Goal: Entertainment & Leisure: Consume media (video, audio)

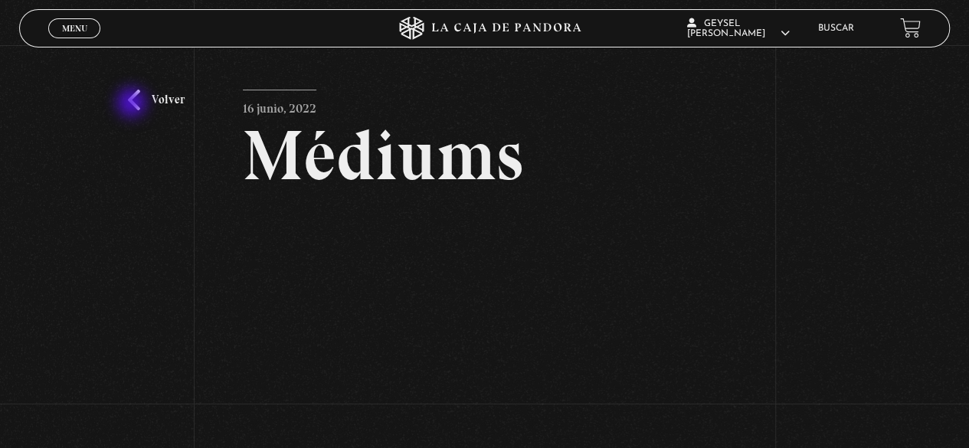
click at [133, 104] on link "Volver" at bounding box center [156, 100] width 57 height 21
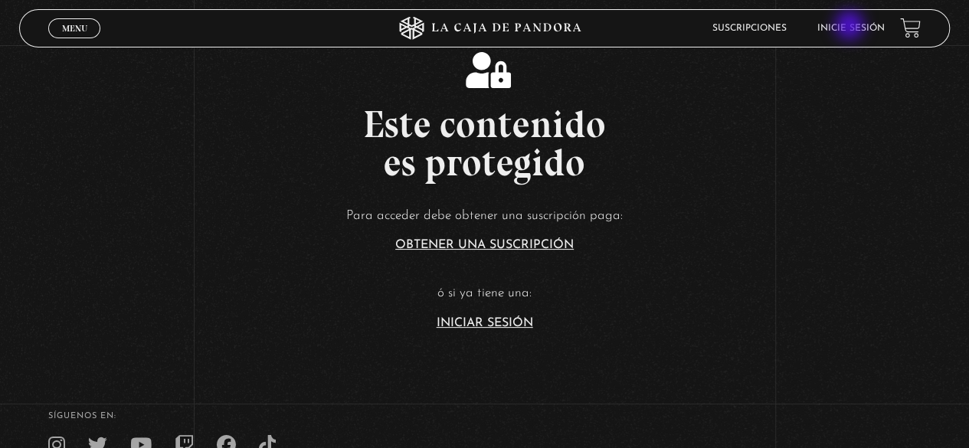
click at [851, 27] on link "Inicie sesión" at bounding box center [850, 28] width 67 height 9
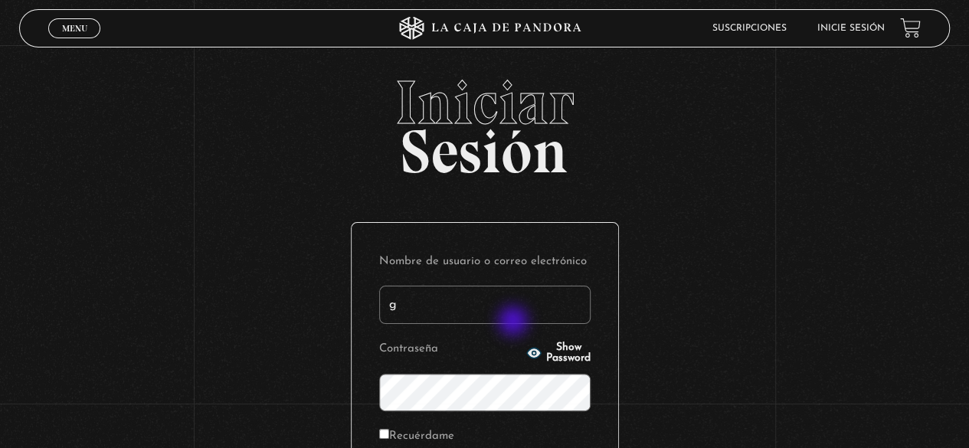
type input "geysel1897@gmail.com"
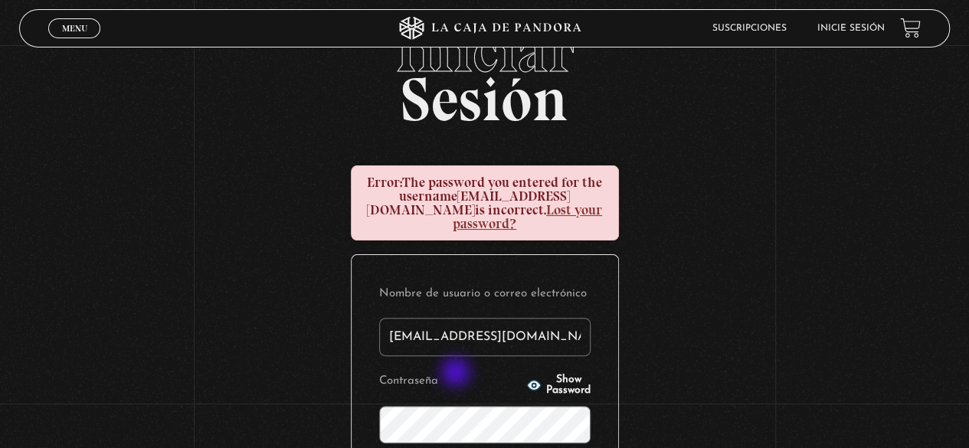
scroll to position [77, 0]
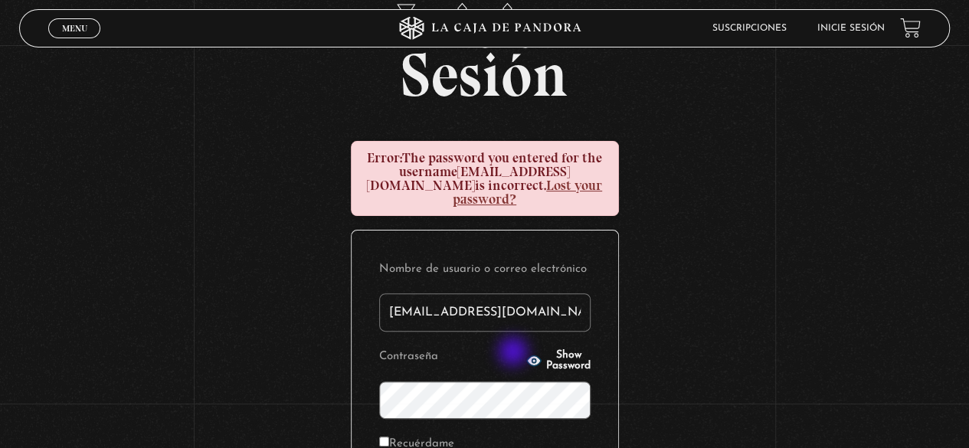
click at [526, 353] on icon "button" at bounding box center [533, 360] width 15 height 15
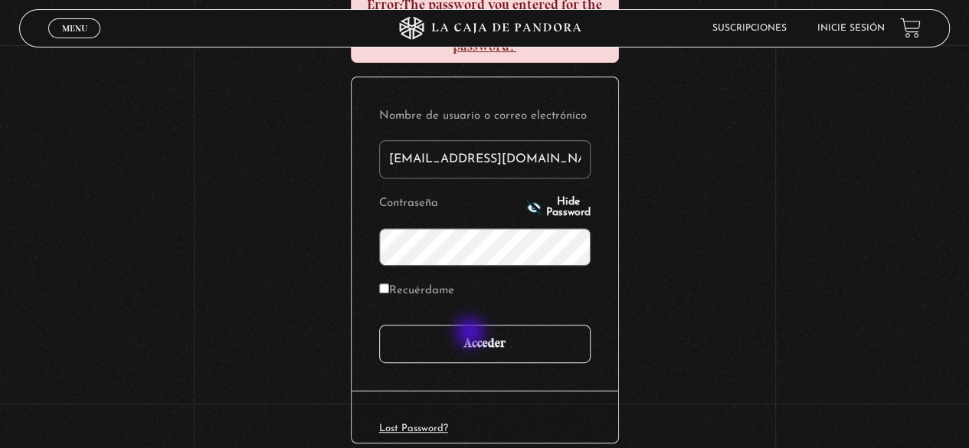
click at [472, 334] on input "Acceder" at bounding box center [484, 344] width 211 height 38
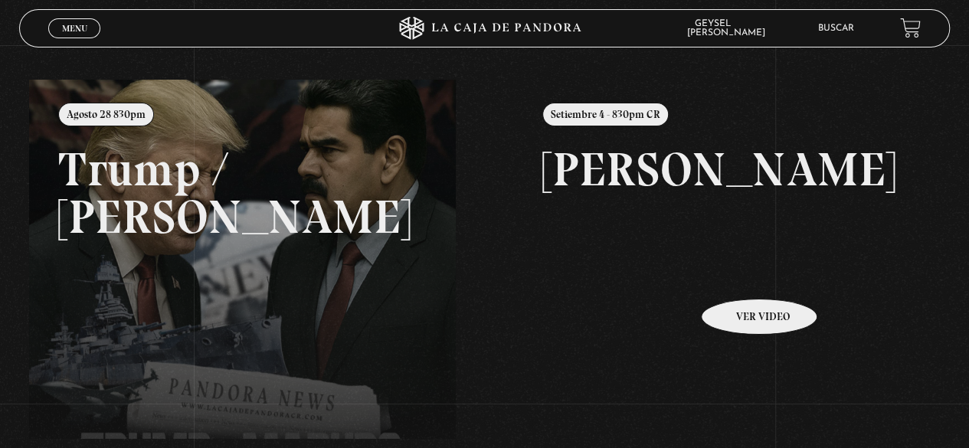
scroll to position [230, 0]
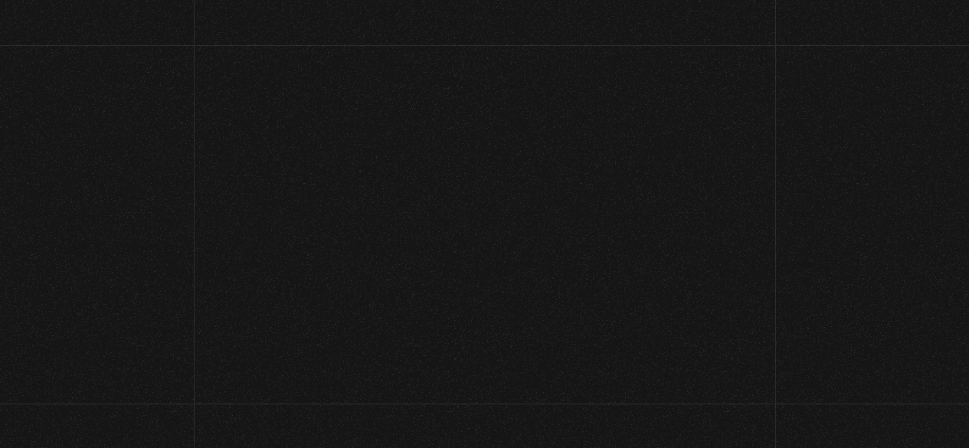
scroll to position [230, 0]
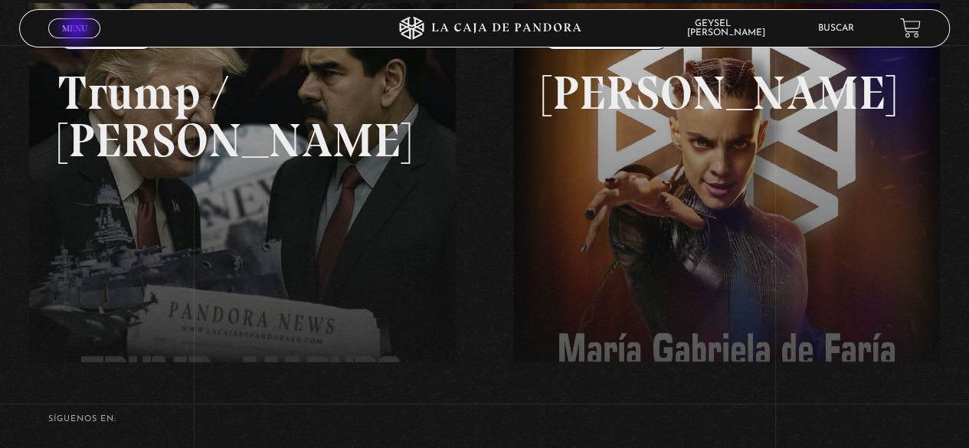
click at [78, 30] on span "Menu" at bounding box center [74, 28] width 25 height 9
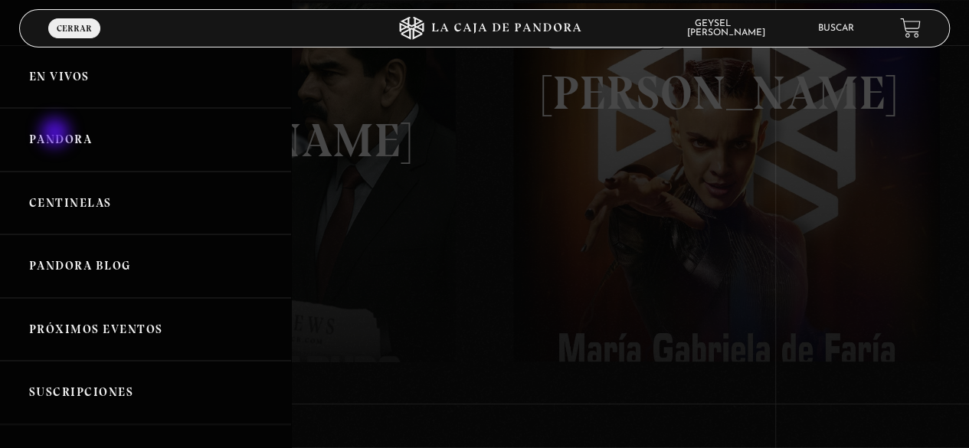
click at [57, 134] on link "Pandora" at bounding box center [145, 140] width 291 height 64
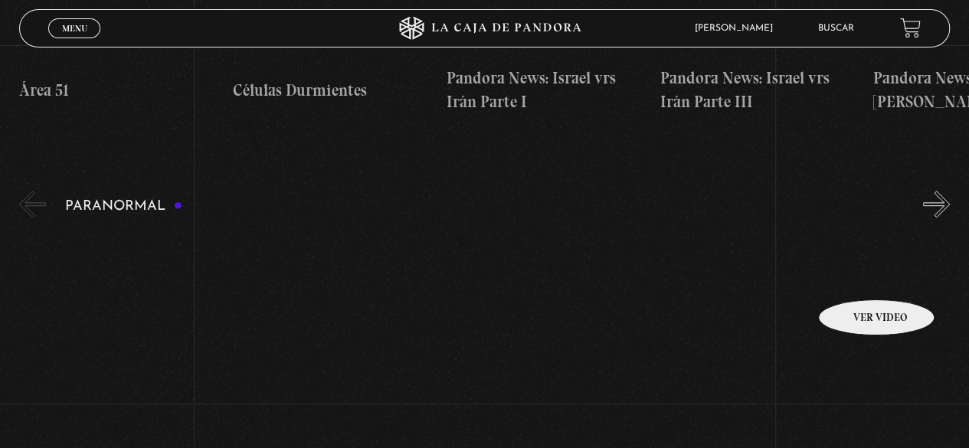
scroll to position [613, 0]
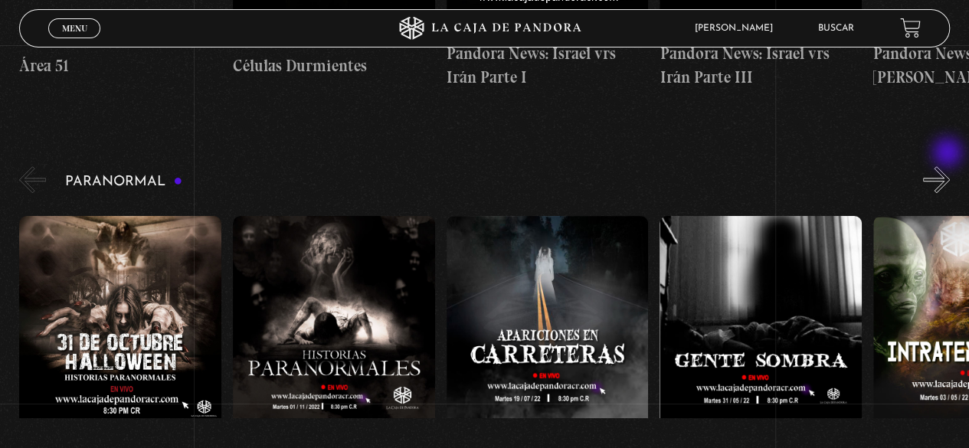
click at [949, 166] on button "»" at bounding box center [936, 179] width 27 height 27
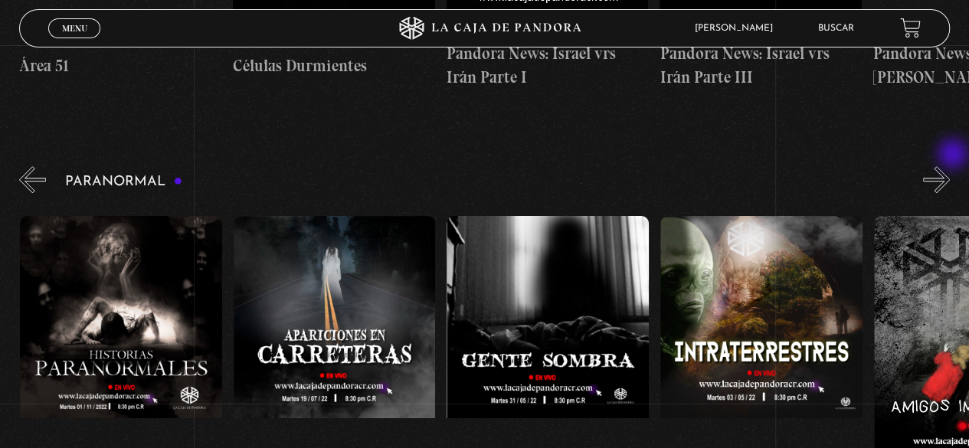
scroll to position [0, 213]
click at [950, 166] on button "»" at bounding box center [936, 179] width 27 height 27
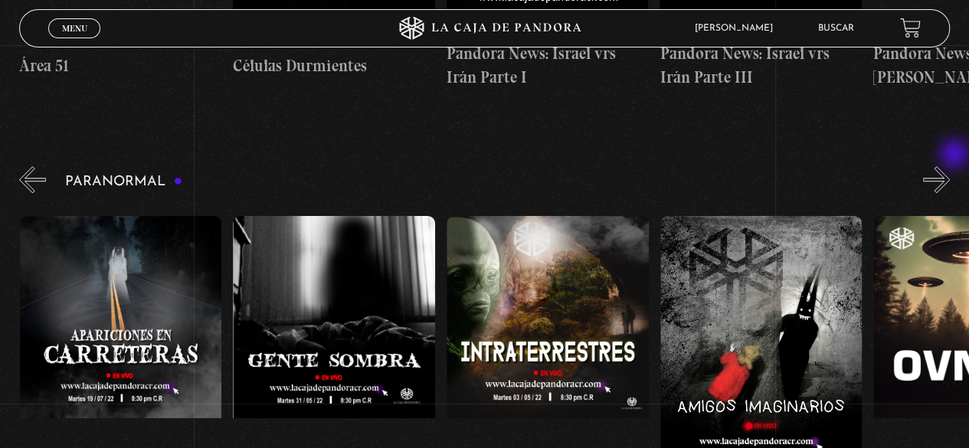
click at [950, 166] on button "»" at bounding box center [936, 179] width 27 height 27
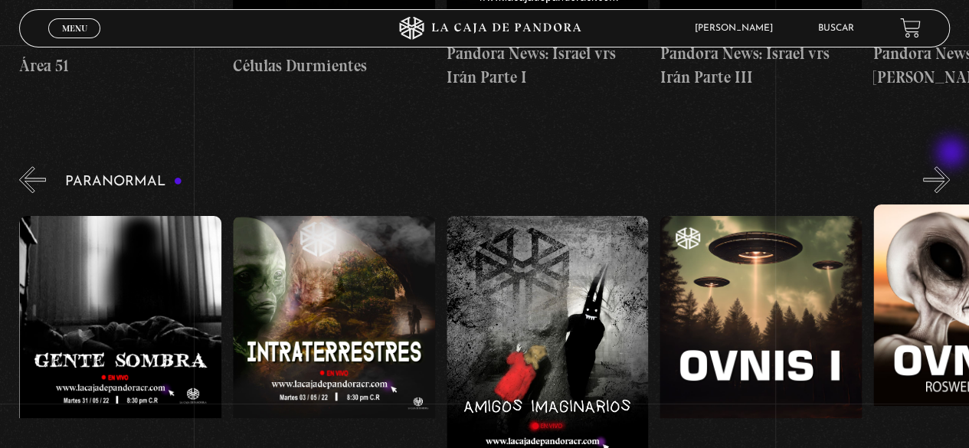
click at [950, 166] on button "»" at bounding box center [936, 179] width 27 height 27
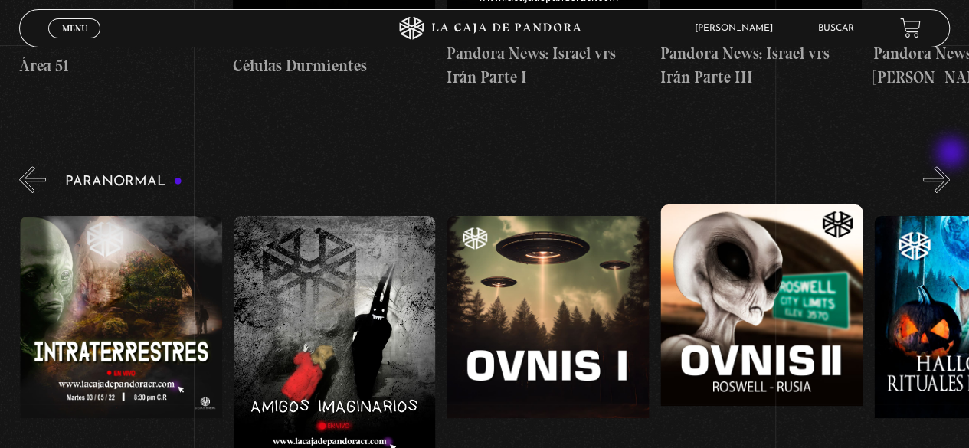
scroll to position [0, 853]
click at [950, 166] on button "»" at bounding box center [936, 179] width 27 height 27
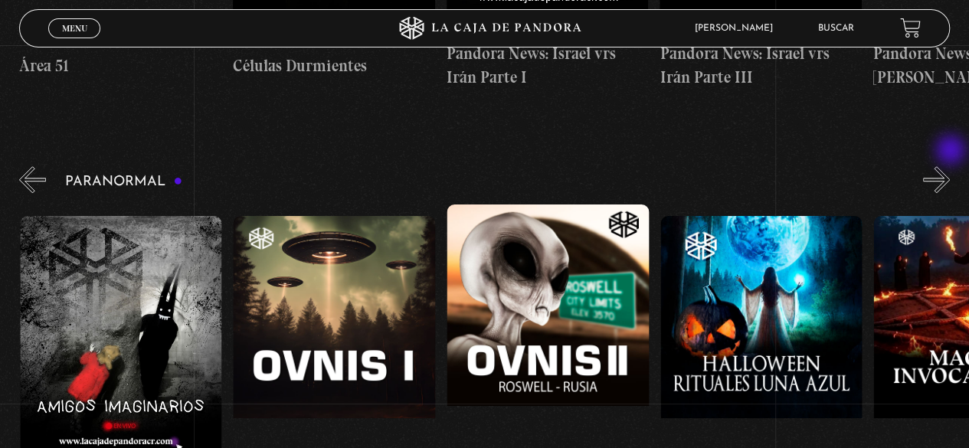
click at [950, 166] on button "»" at bounding box center [936, 179] width 27 height 27
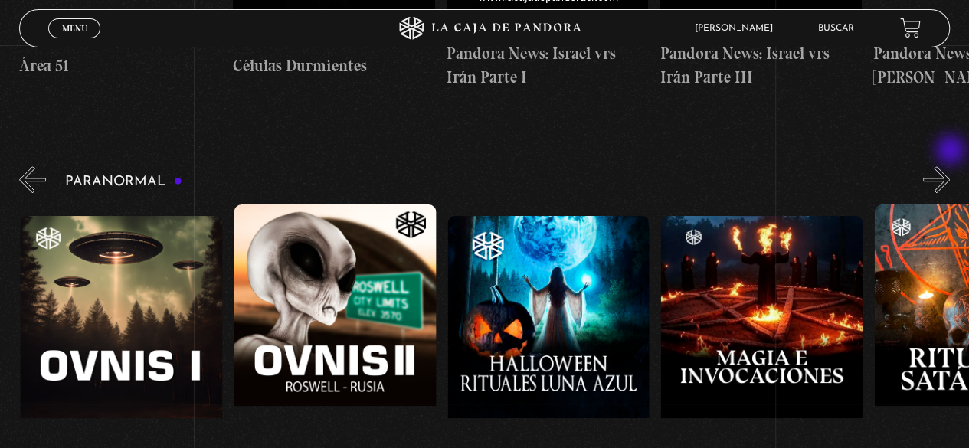
scroll to position [0, 1281]
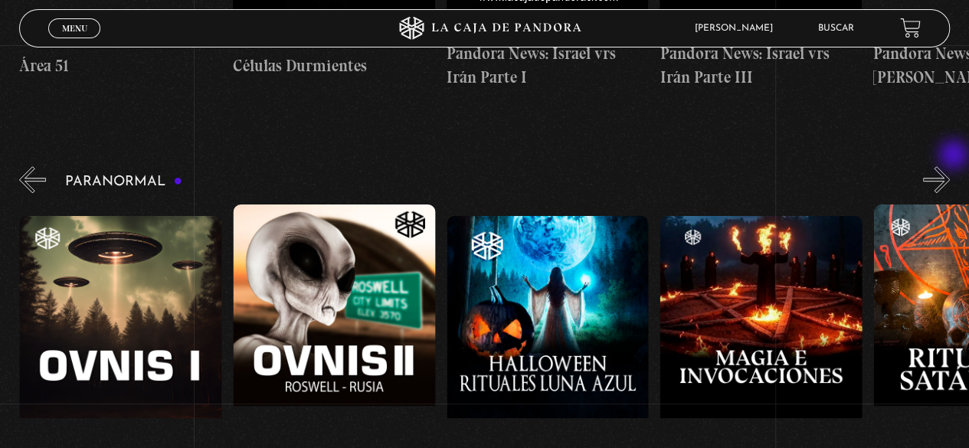
click at [950, 166] on button "»" at bounding box center [936, 179] width 27 height 27
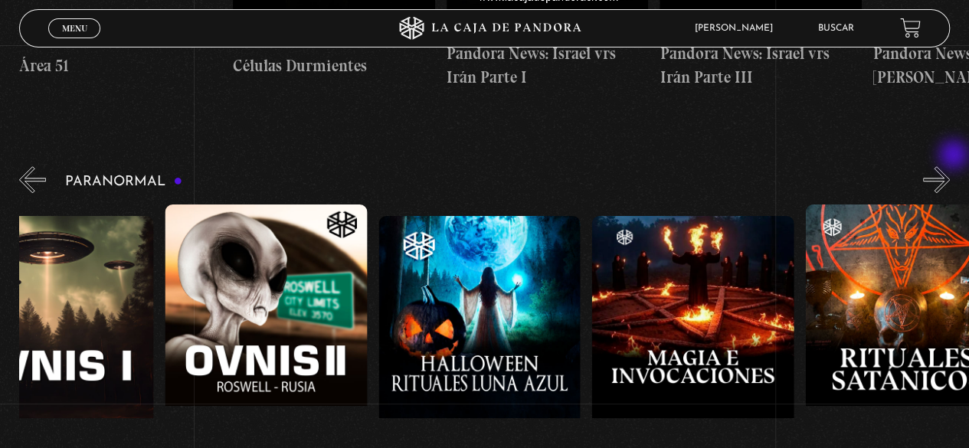
scroll to position [0, 1387]
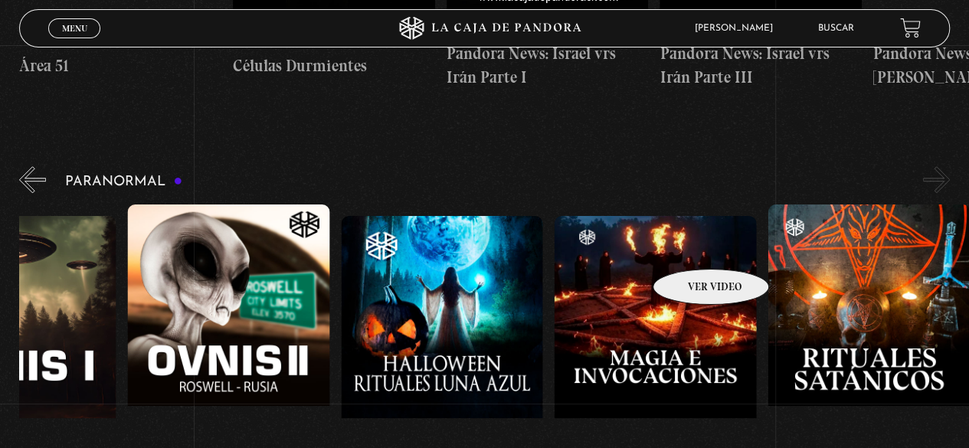
click at [687, 246] on figure at bounding box center [655, 354] width 202 height 276
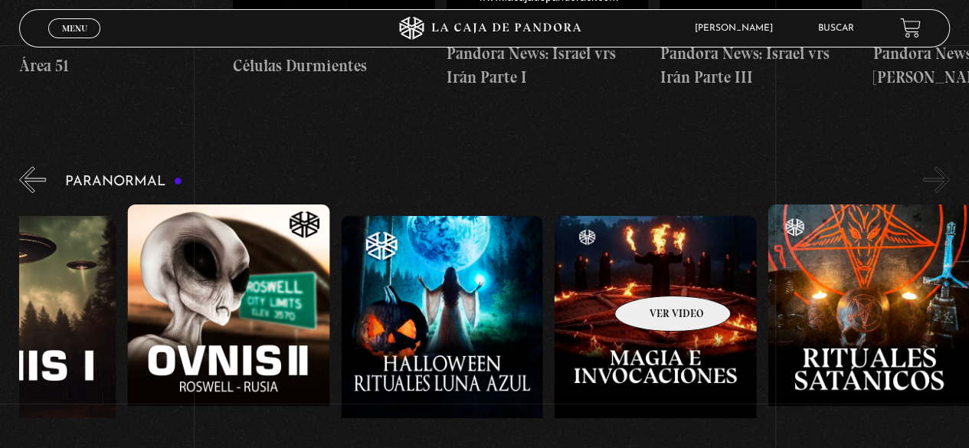
click at [653, 273] on figure at bounding box center [655, 354] width 202 height 276
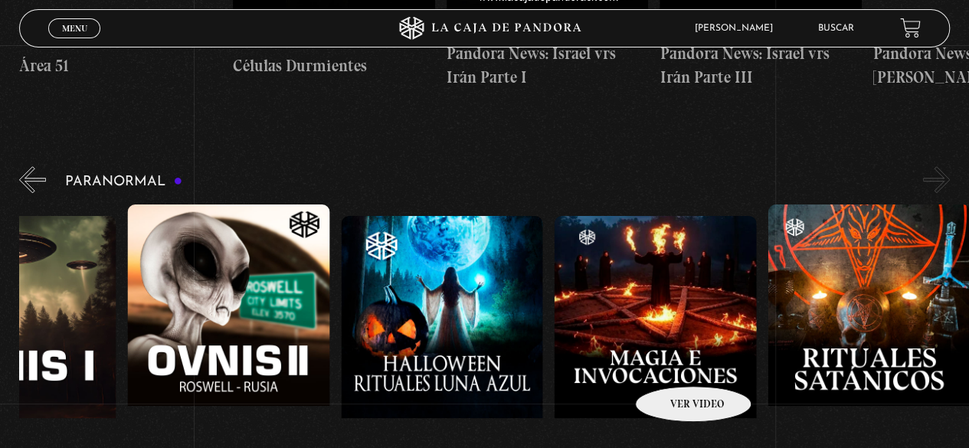
click at [672, 358] on figure at bounding box center [655, 354] width 202 height 276
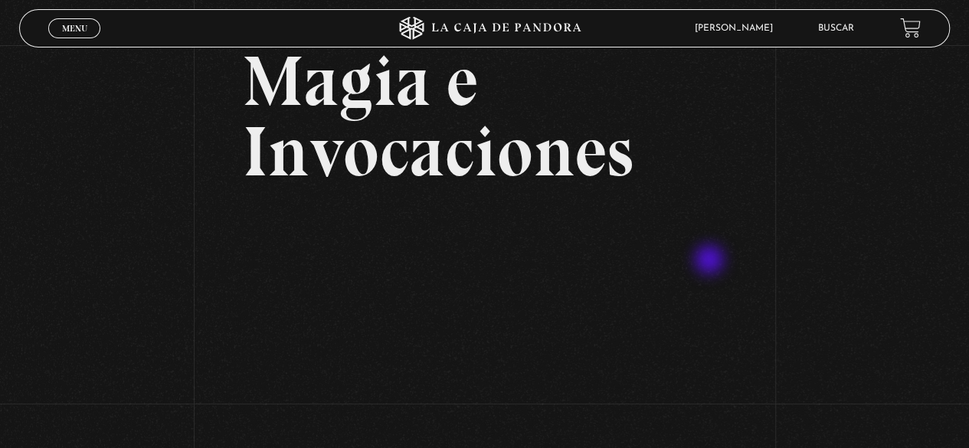
scroll to position [153, 0]
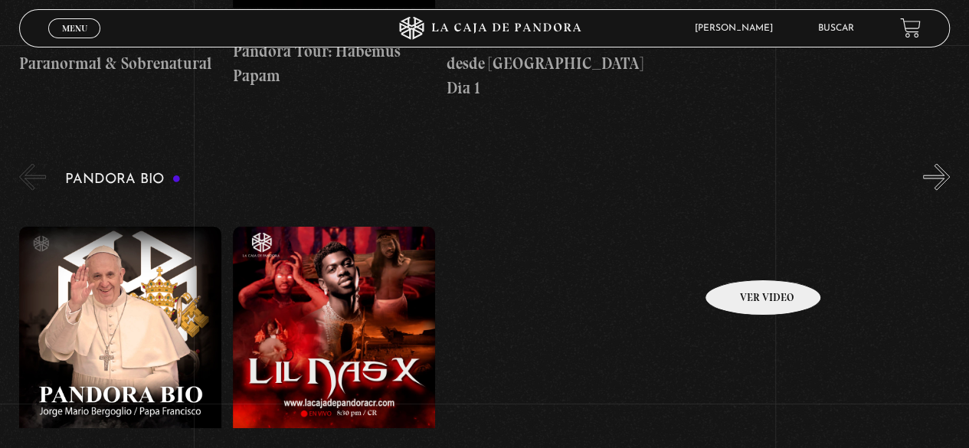
scroll to position [1532, 0]
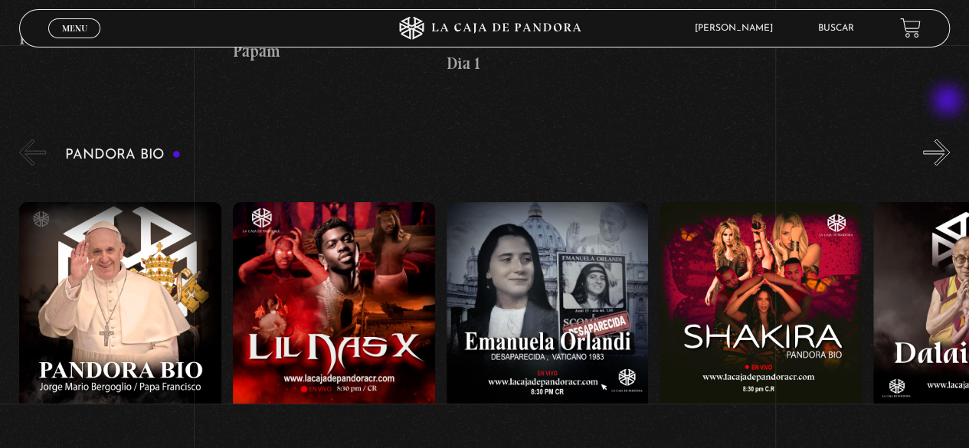
click at [949, 139] on button "»" at bounding box center [936, 152] width 27 height 27
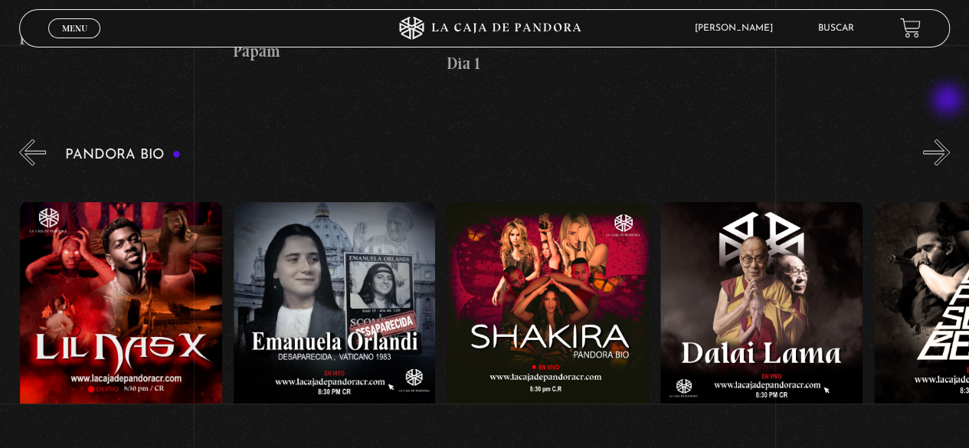
click at [949, 139] on button "»" at bounding box center [936, 152] width 27 height 27
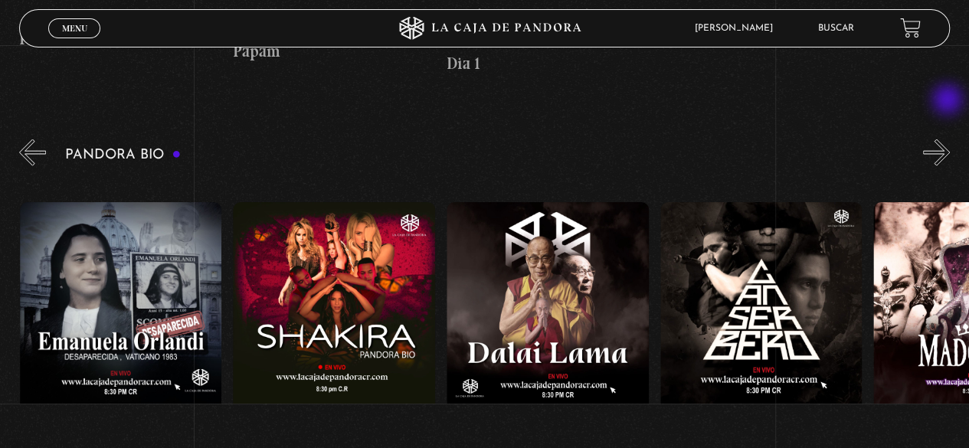
click at [949, 139] on button "»" at bounding box center [936, 152] width 27 height 27
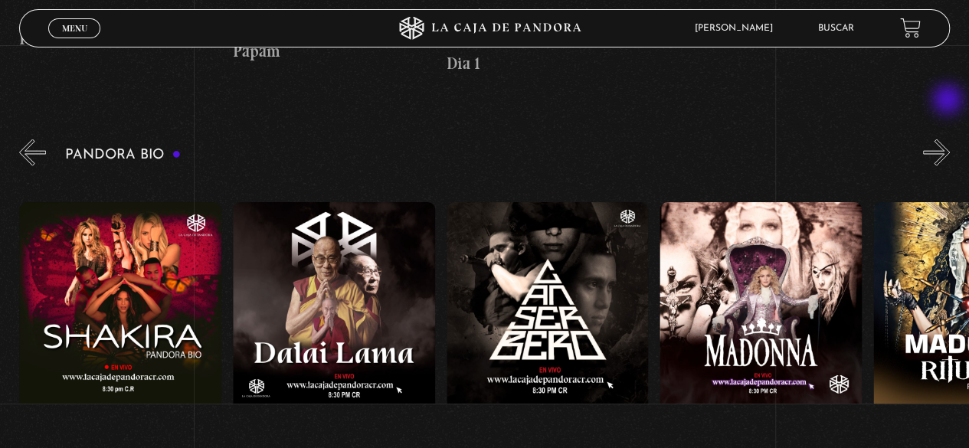
click at [949, 139] on button "»" at bounding box center [936, 152] width 27 height 27
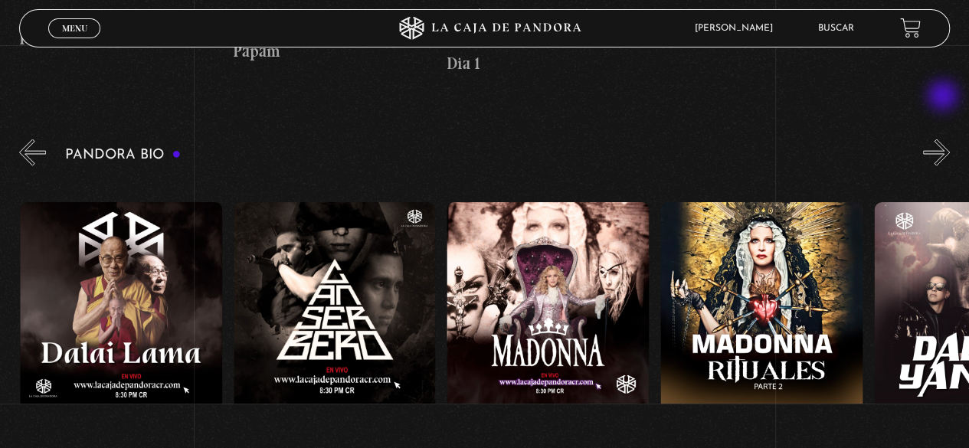
click at [945, 139] on button "»" at bounding box center [936, 152] width 27 height 27
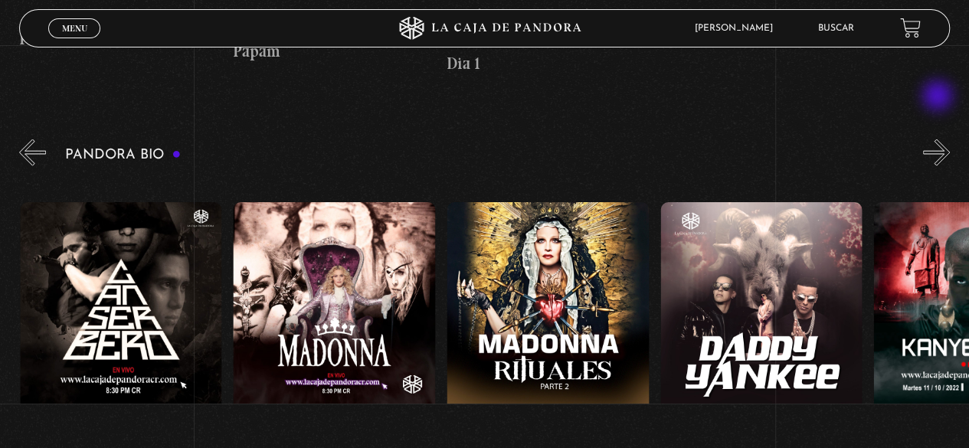
click at [939, 139] on button "»" at bounding box center [936, 152] width 27 height 27
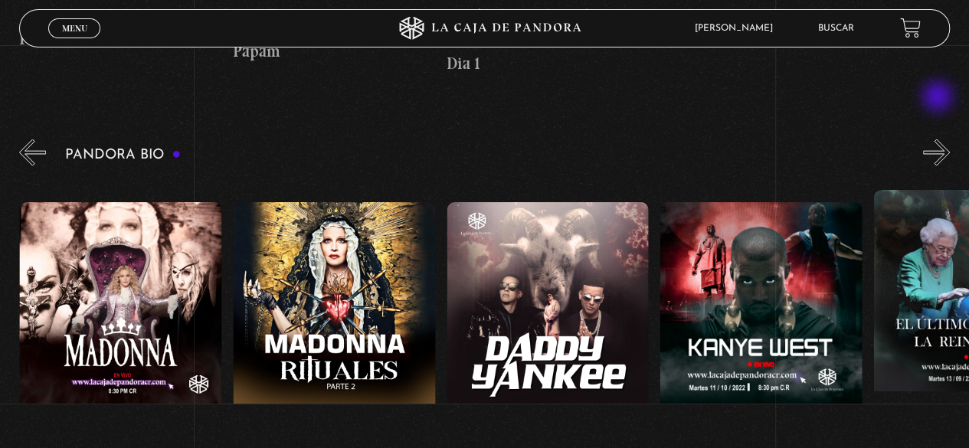
click at [939, 139] on button "»" at bounding box center [936, 152] width 27 height 27
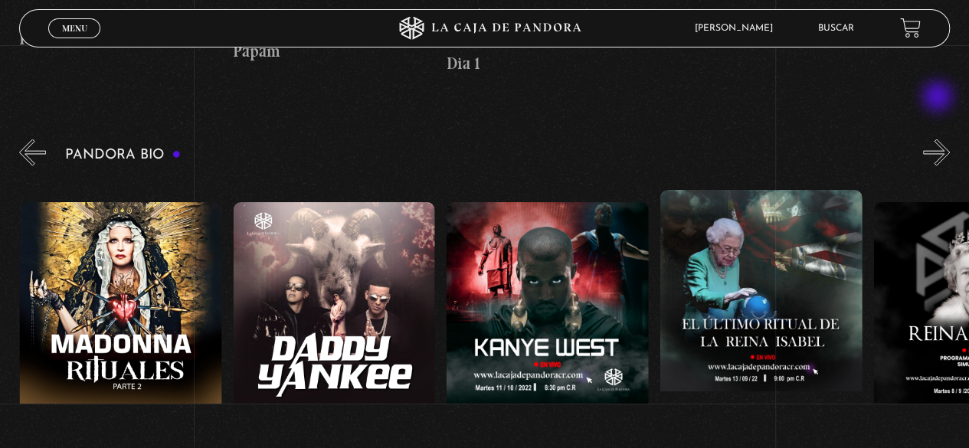
scroll to position [0, 1494]
click at [941, 139] on button "»" at bounding box center [936, 152] width 27 height 27
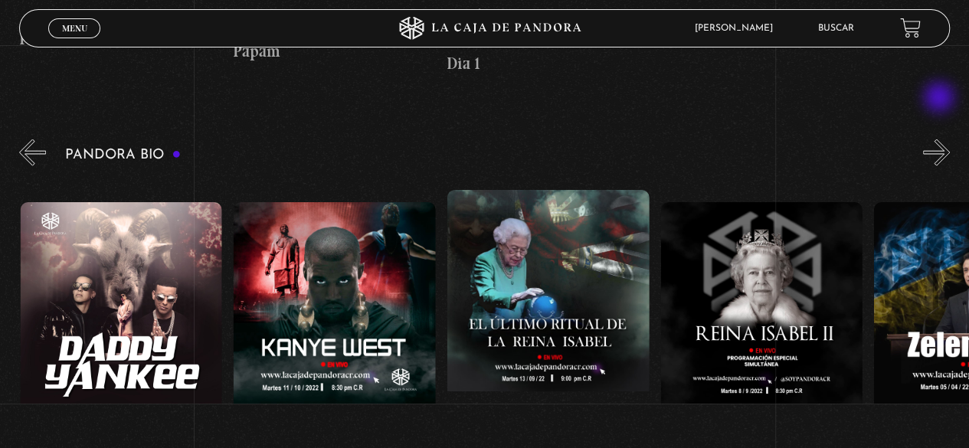
scroll to position [0, 1708]
click at [942, 139] on button "»" at bounding box center [936, 152] width 27 height 27
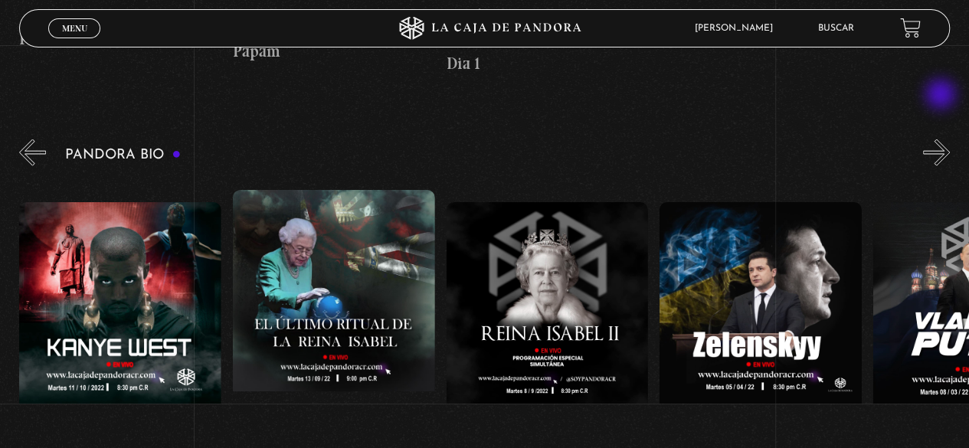
click at [942, 139] on button "»" at bounding box center [936, 152] width 27 height 27
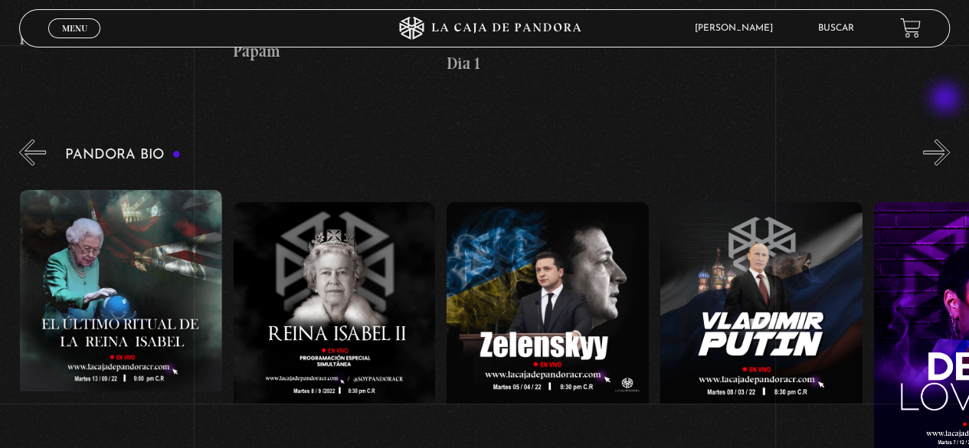
click at [947, 139] on button "»" at bounding box center [936, 152] width 27 height 27
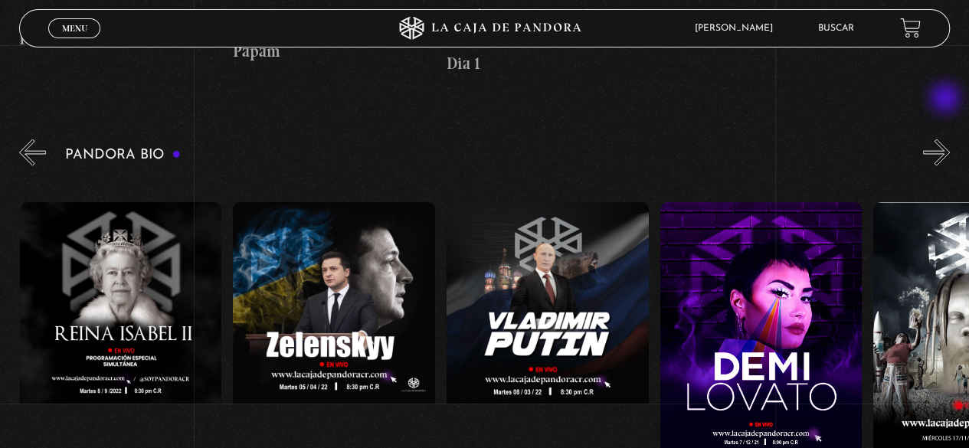
click at [947, 139] on button "»" at bounding box center [936, 152] width 27 height 27
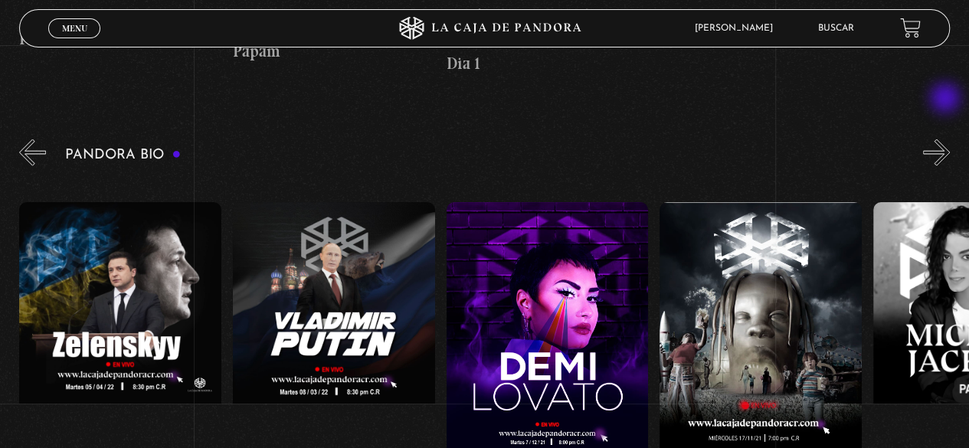
click at [947, 139] on button "»" at bounding box center [936, 152] width 27 height 27
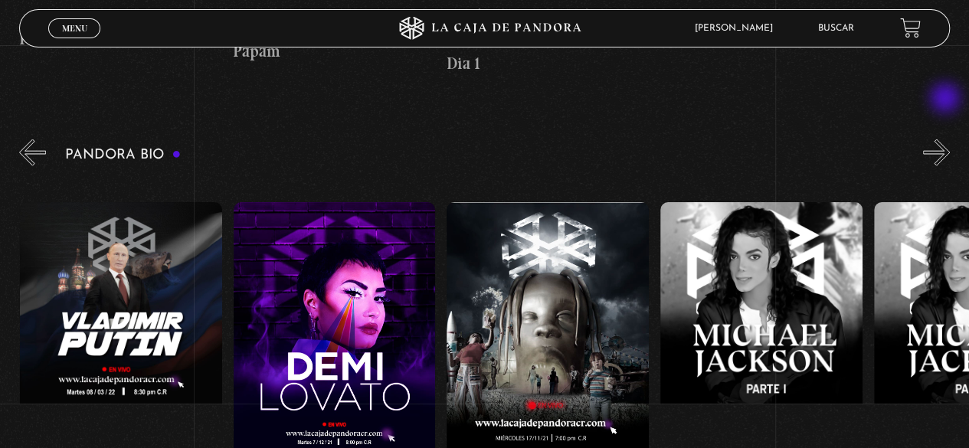
click at [947, 139] on button "»" at bounding box center [936, 152] width 27 height 27
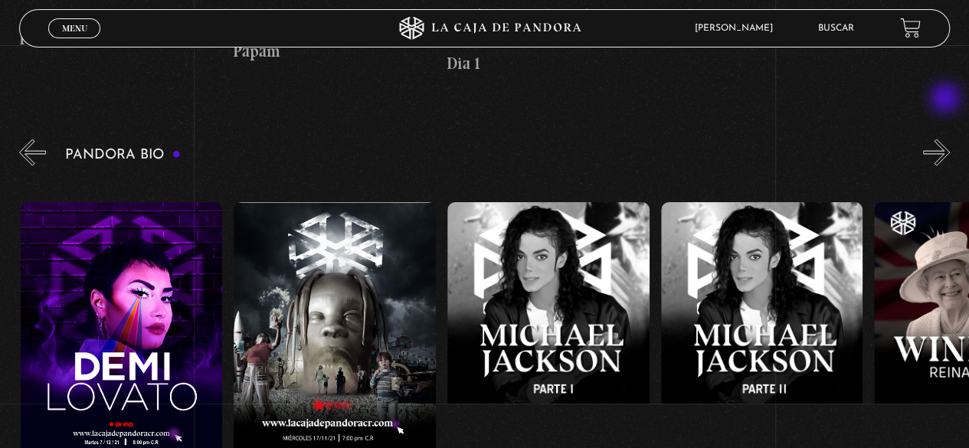
click at [947, 139] on button "»" at bounding box center [936, 152] width 27 height 27
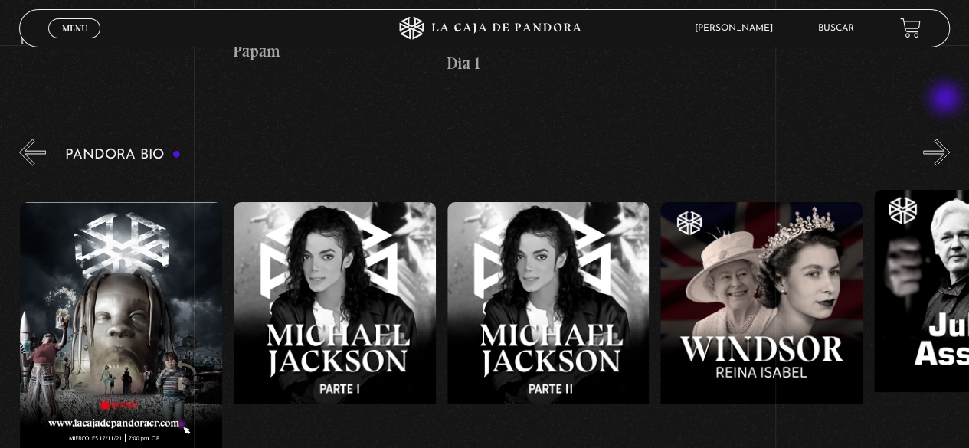
click at [947, 139] on button "»" at bounding box center [936, 152] width 27 height 27
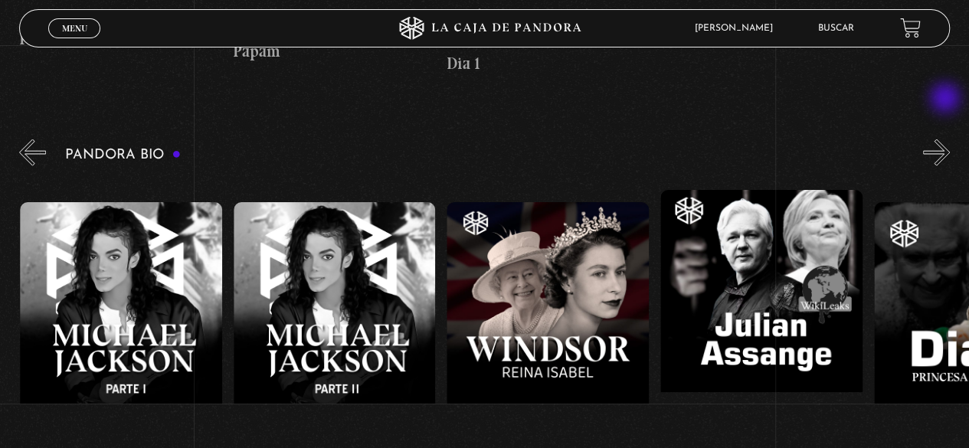
click at [947, 139] on button "»" at bounding box center [936, 152] width 27 height 27
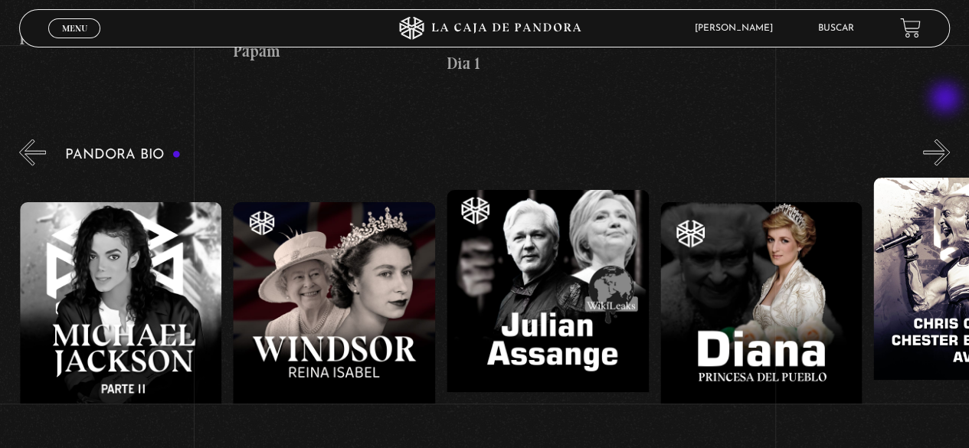
click at [947, 139] on button "»" at bounding box center [936, 152] width 27 height 27
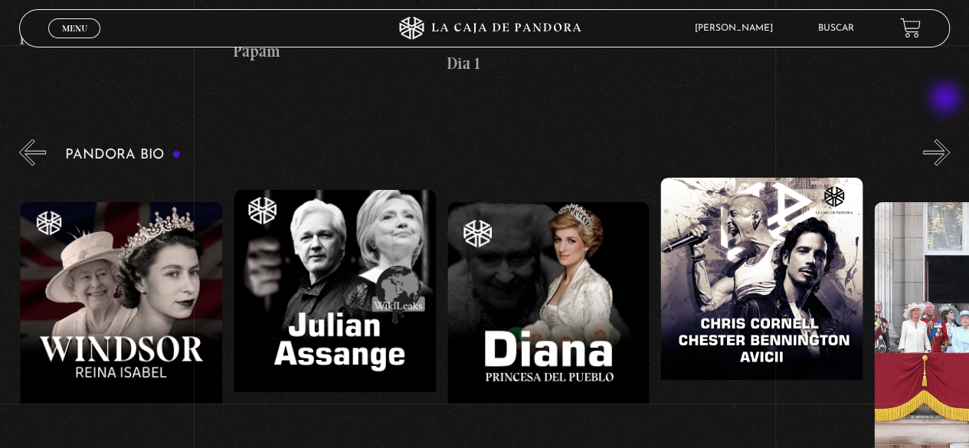
scroll to position [0, 3843]
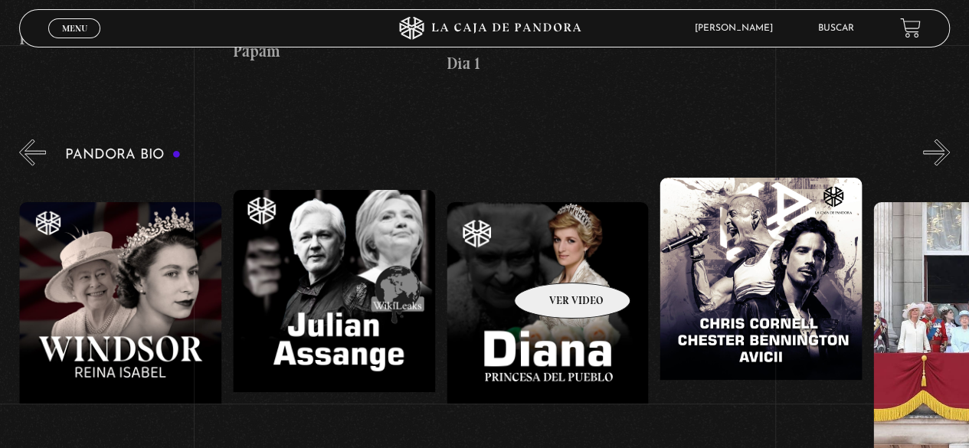
click at [552, 260] on figure at bounding box center [548, 340] width 202 height 276
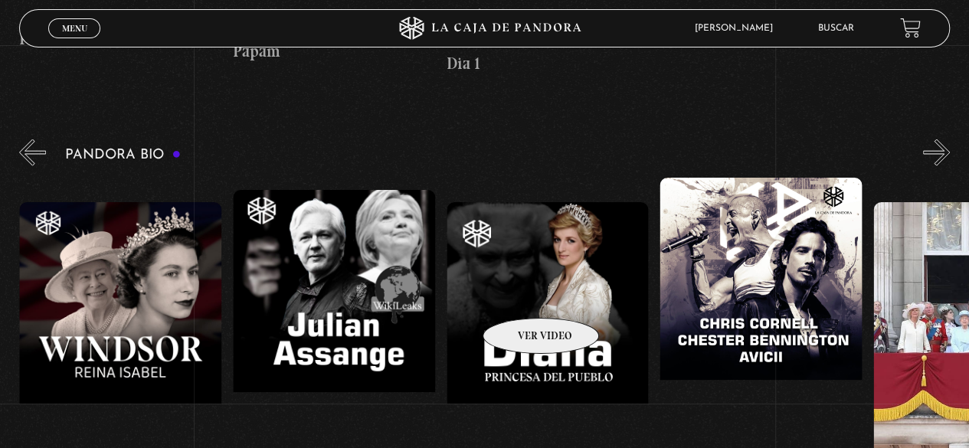
click at [521, 295] on figure at bounding box center [548, 340] width 202 height 276
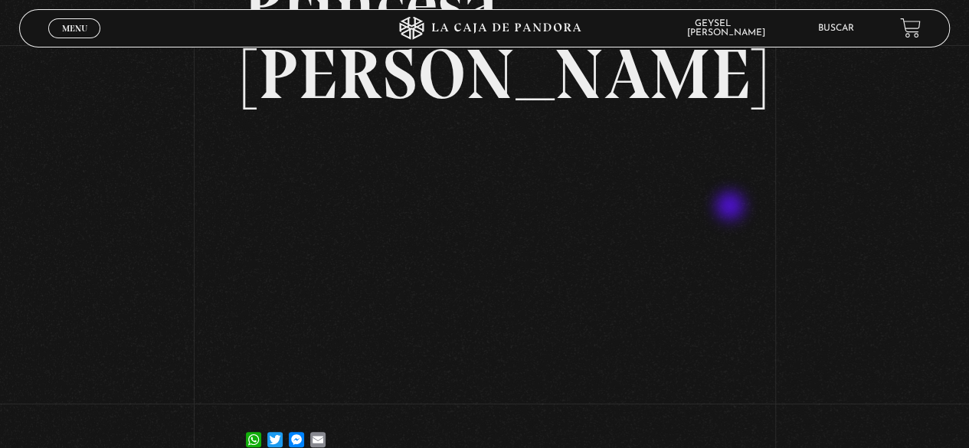
scroll to position [153, 0]
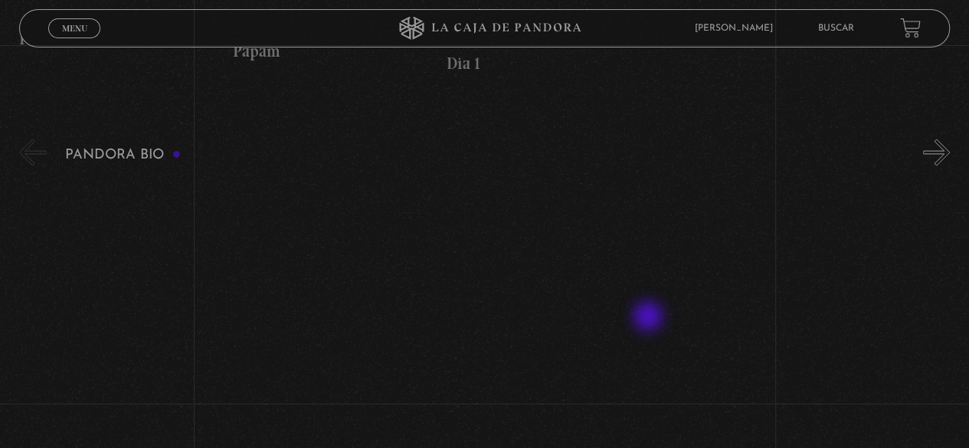
scroll to position [1532, 0]
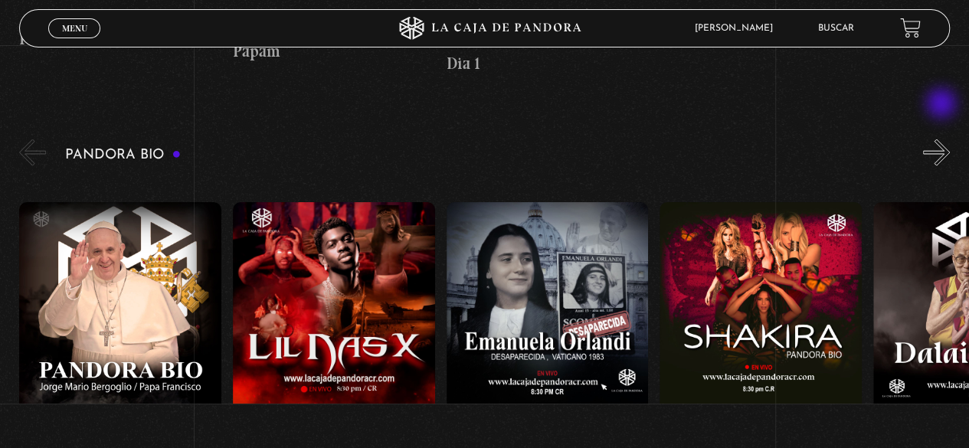
click at [943, 139] on button "»" at bounding box center [936, 152] width 27 height 27
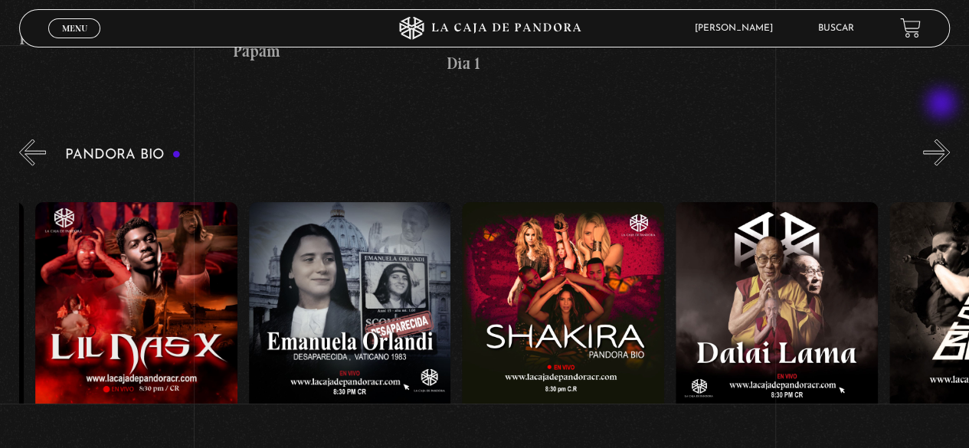
click at [943, 139] on button "»" at bounding box center [936, 152] width 27 height 27
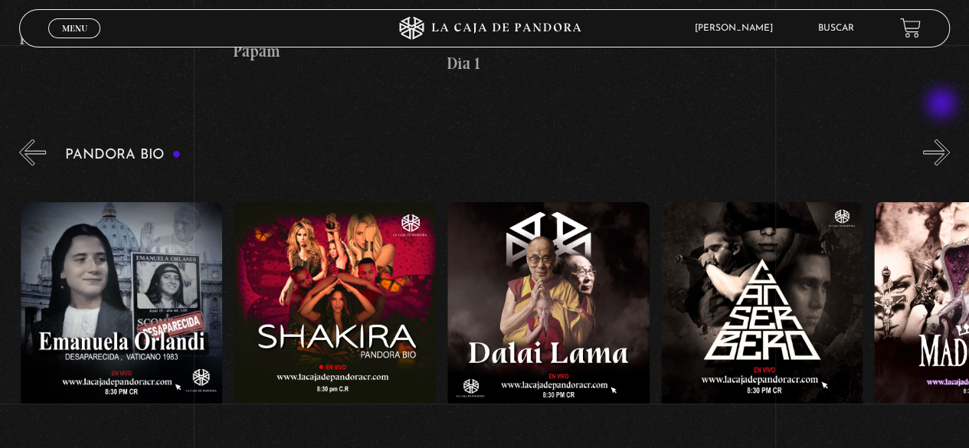
click at [943, 139] on button "»" at bounding box center [936, 152] width 27 height 27
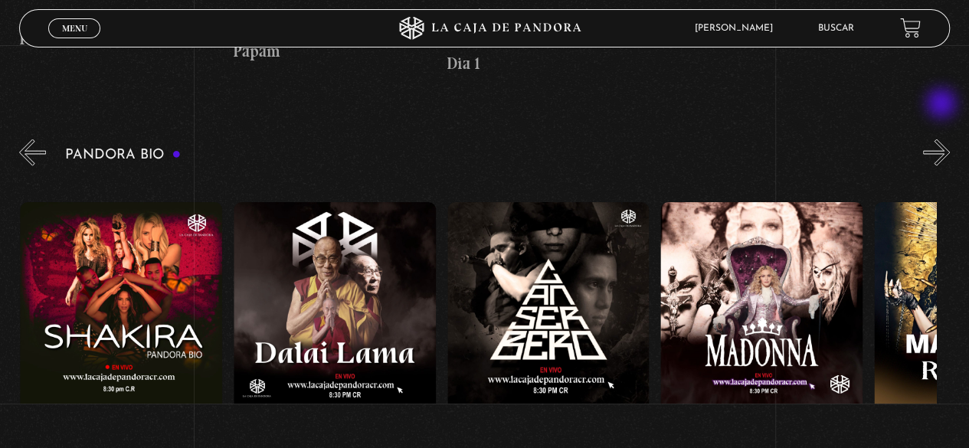
click at [943, 139] on button "»" at bounding box center [936, 152] width 27 height 27
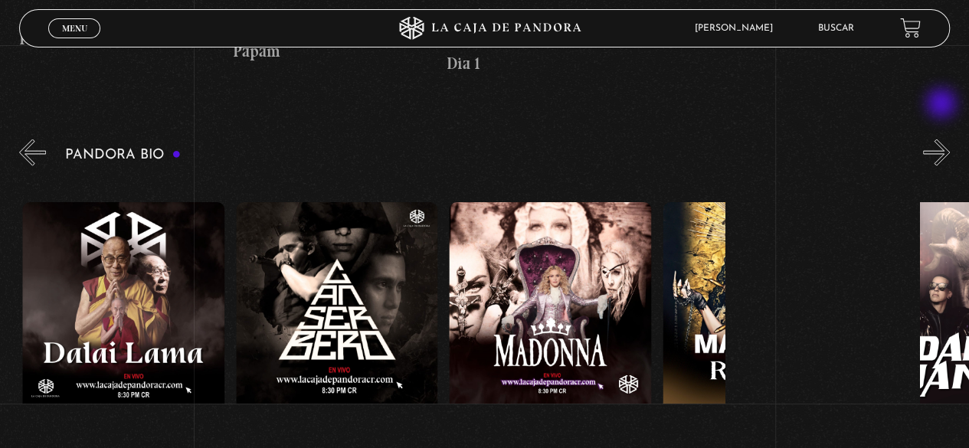
click at [943, 139] on button "»" at bounding box center [936, 152] width 27 height 27
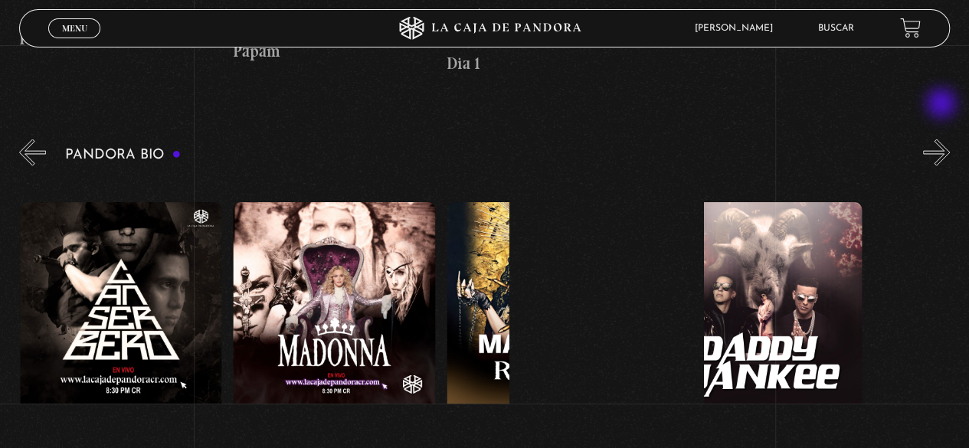
click at [943, 139] on button "»" at bounding box center [936, 152] width 27 height 27
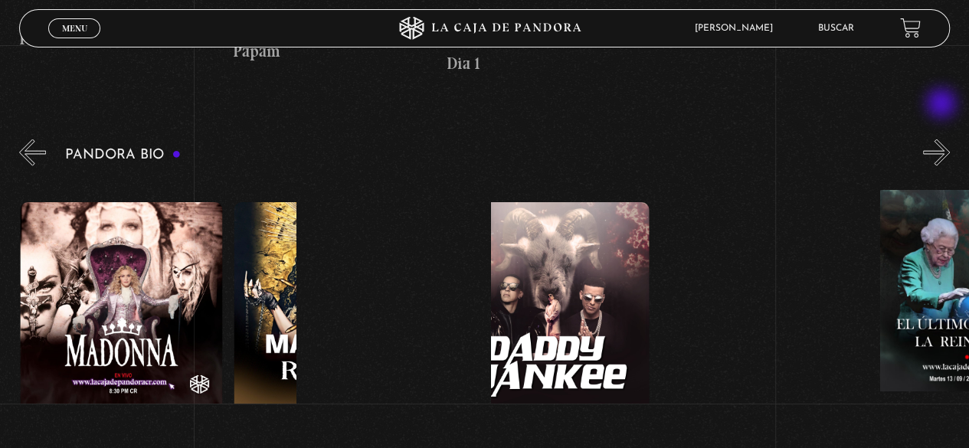
click at [943, 139] on button "»" at bounding box center [936, 152] width 27 height 27
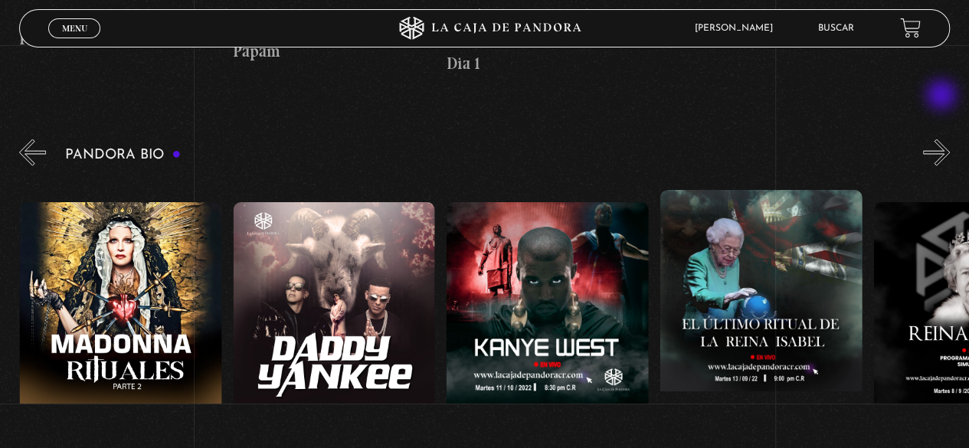
click at [943, 139] on button "»" at bounding box center [936, 152] width 27 height 27
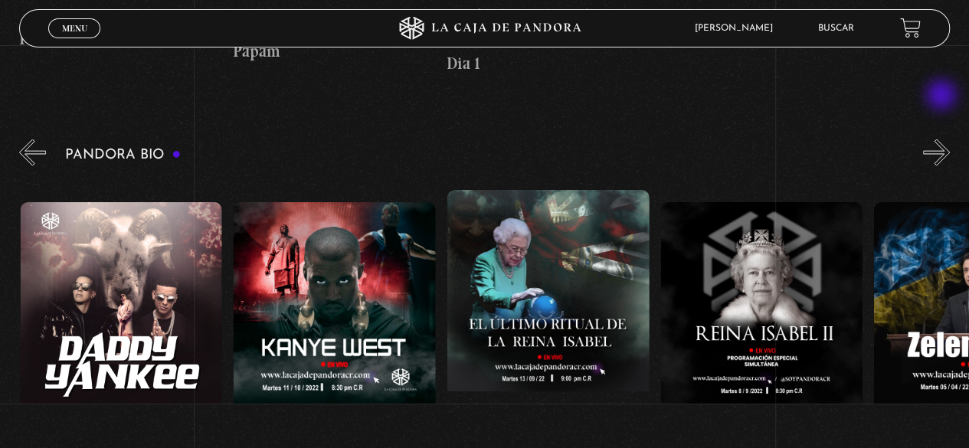
click at [943, 139] on button "»" at bounding box center [936, 152] width 27 height 27
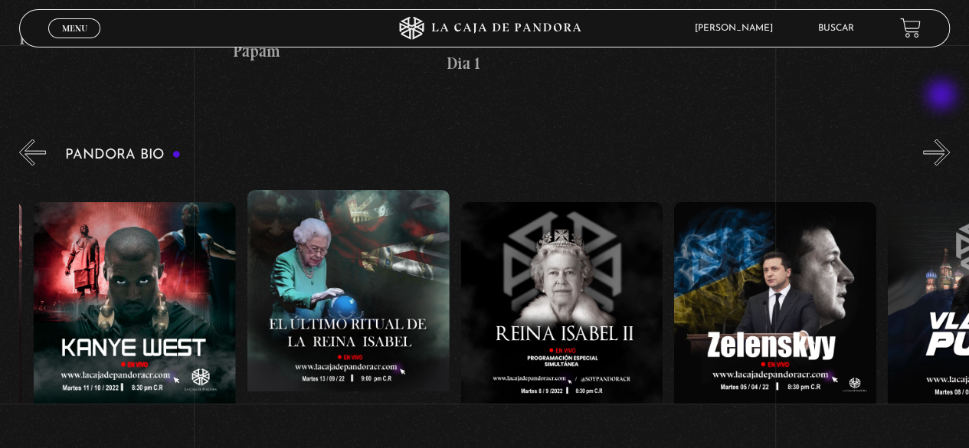
click at [943, 139] on button "»" at bounding box center [936, 152] width 27 height 27
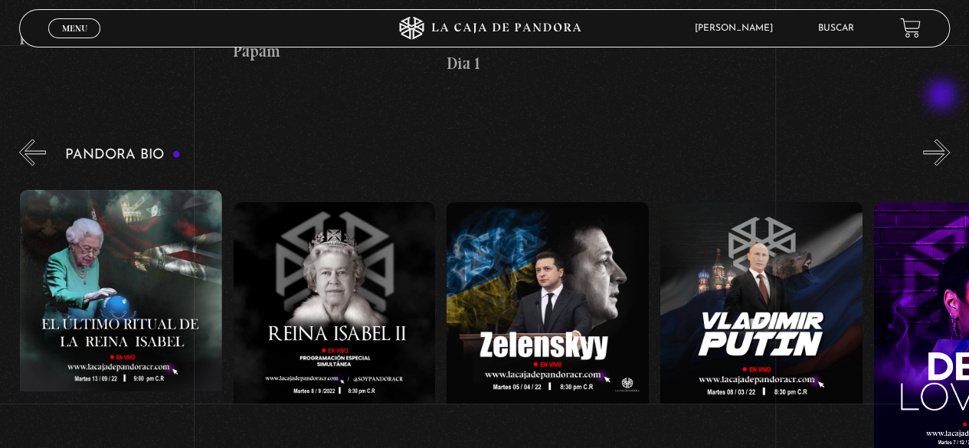
click at [943, 139] on button "»" at bounding box center [936, 152] width 27 height 27
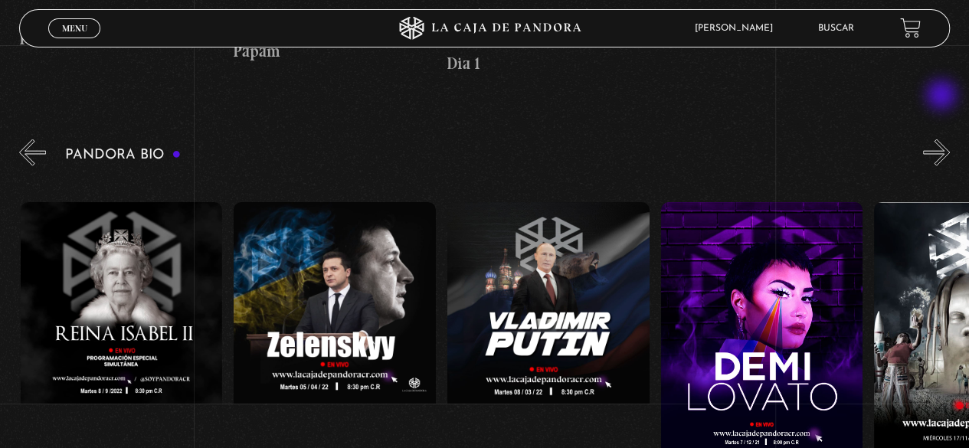
click at [943, 139] on button "»" at bounding box center [936, 152] width 27 height 27
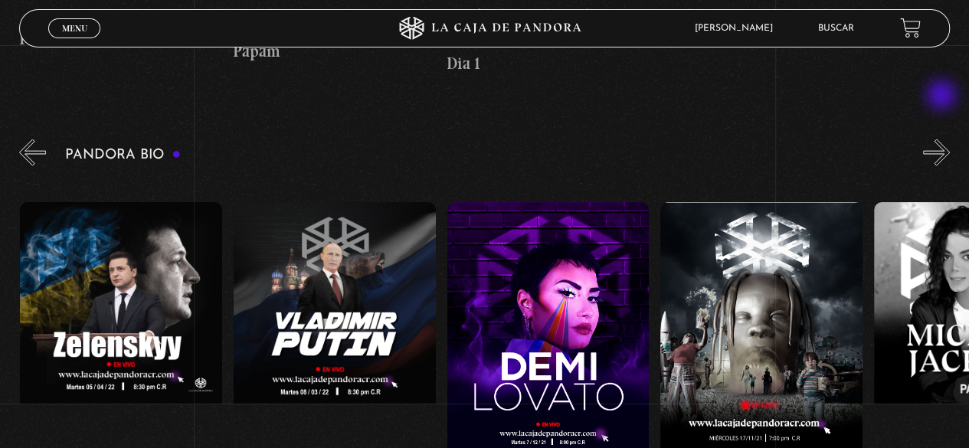
click at [943, 139] on button "»" at bounding box center [936, 152] width 27 height 27
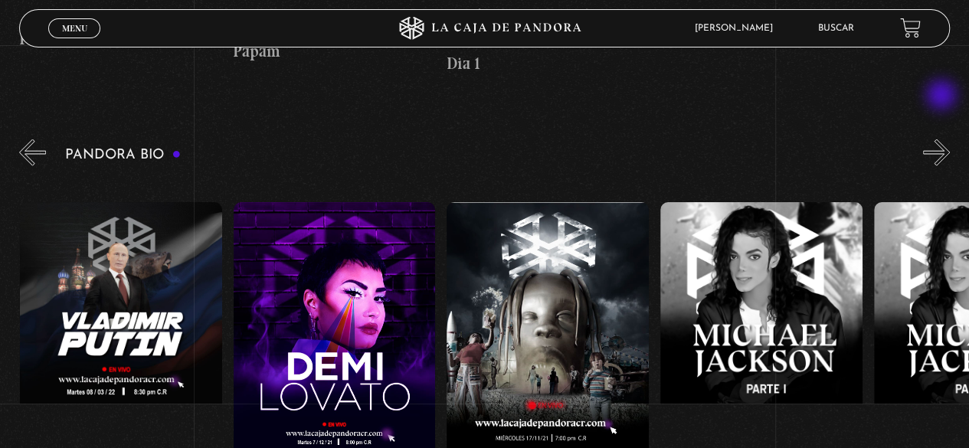
click at [943, 139] on button "»" at bounding box center [936, 152] width 27 height 27
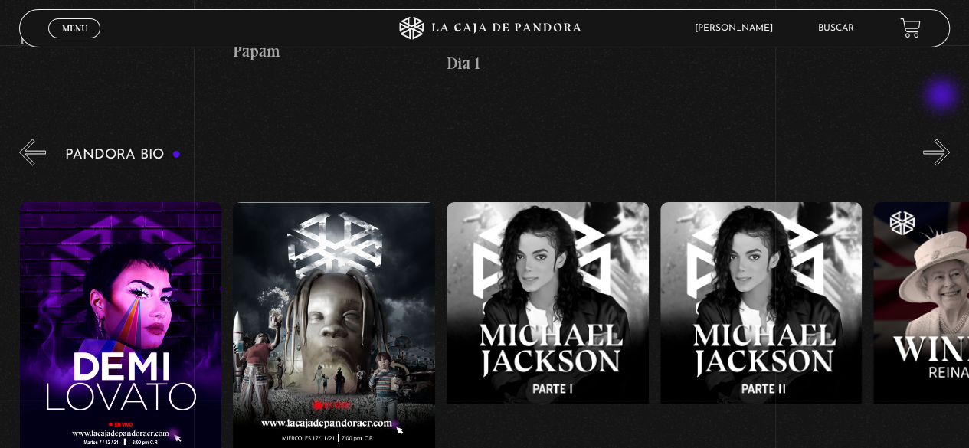
click at [943, 139] on button "»" at bounding box center [936, 152] width 27 height 27
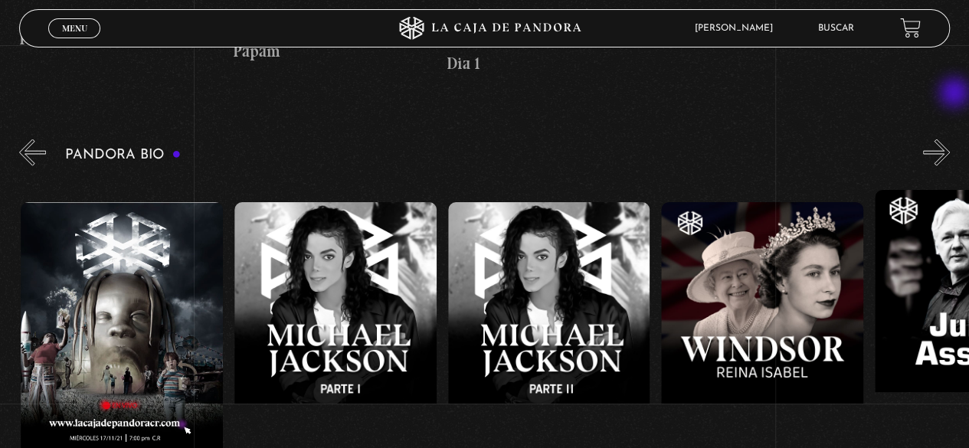
click at [950, 139] on button "»" at bounding box center [936, 152] width 27 height 27
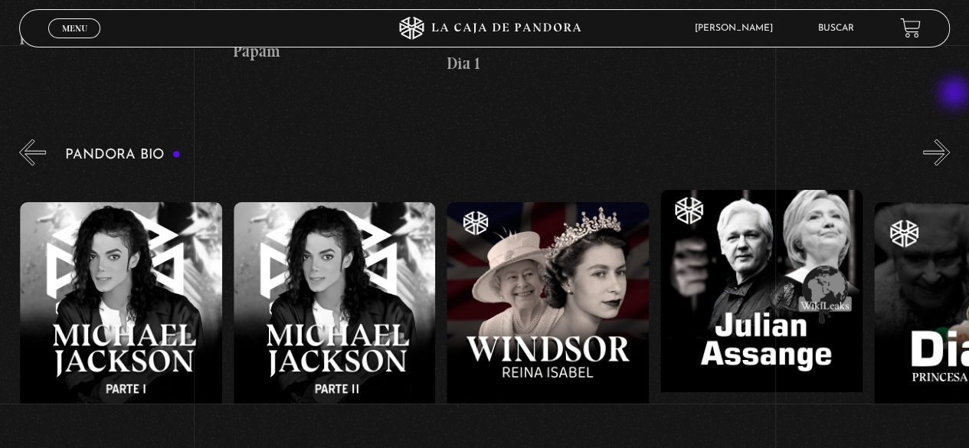
click at [950, 139] on button "»" at bounding box center [936, 152] width 27 height 27
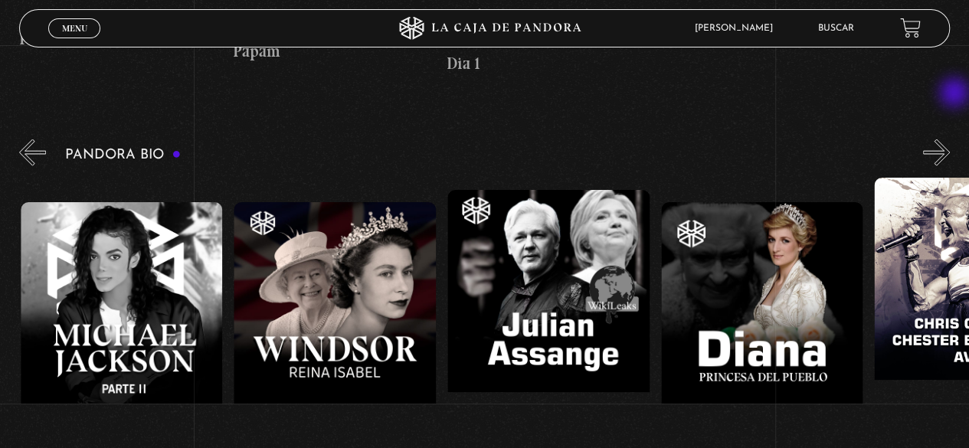
click at [950, 139] on button "»" at bounding box center [936, 152] width 27 height 27
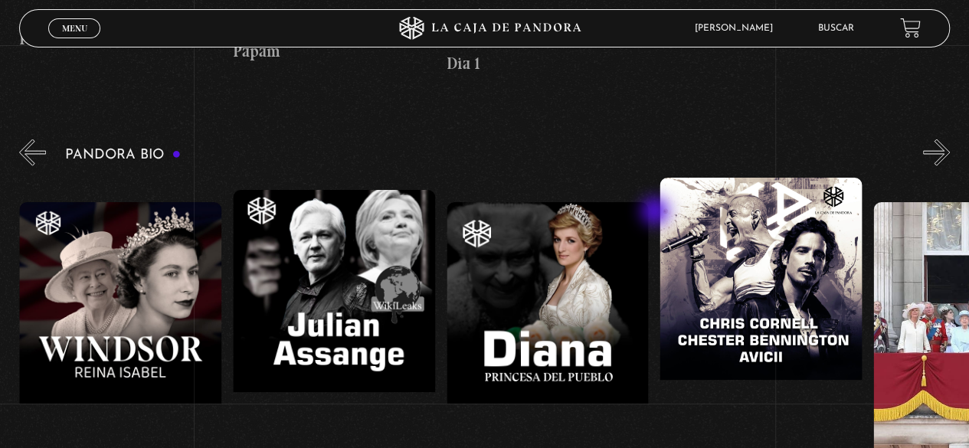
scroll to position [0, 3843]
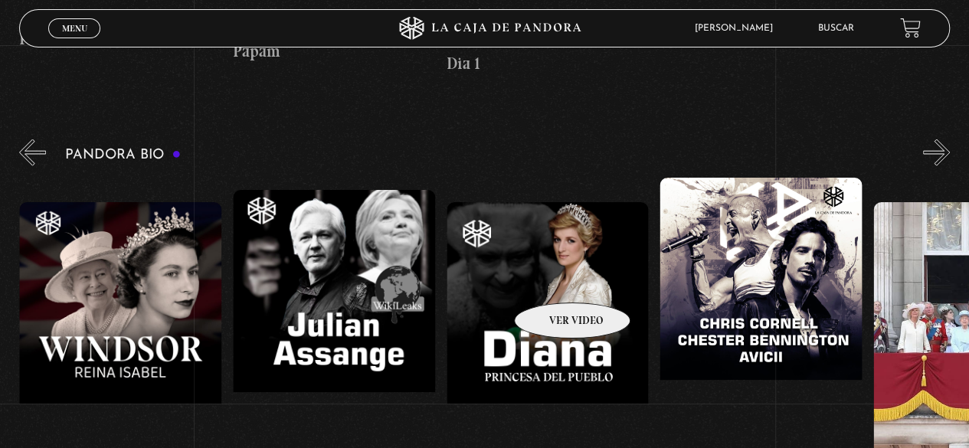
click at [552, 280] on figure at bounding box center [548, 340] width 202 height 276
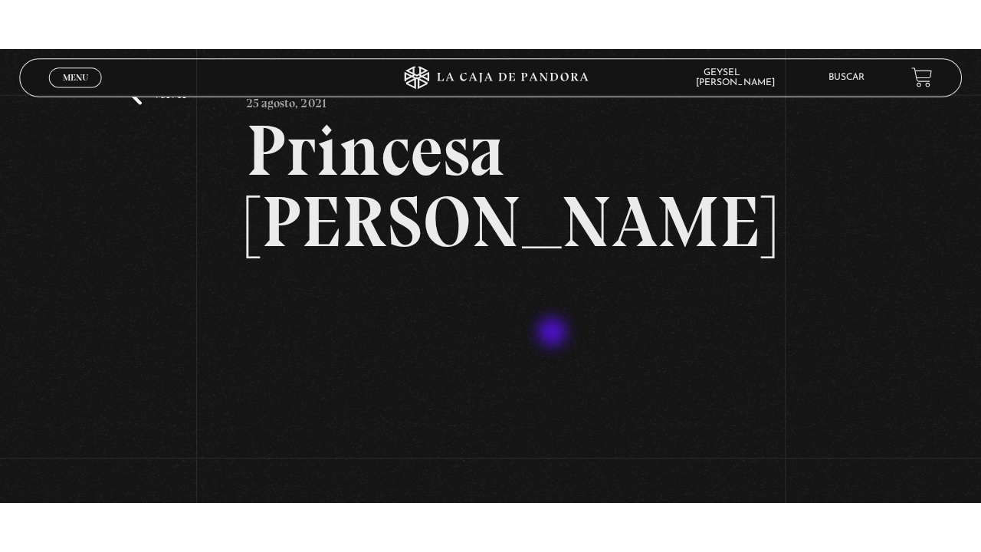
scroll to position [77, 0]
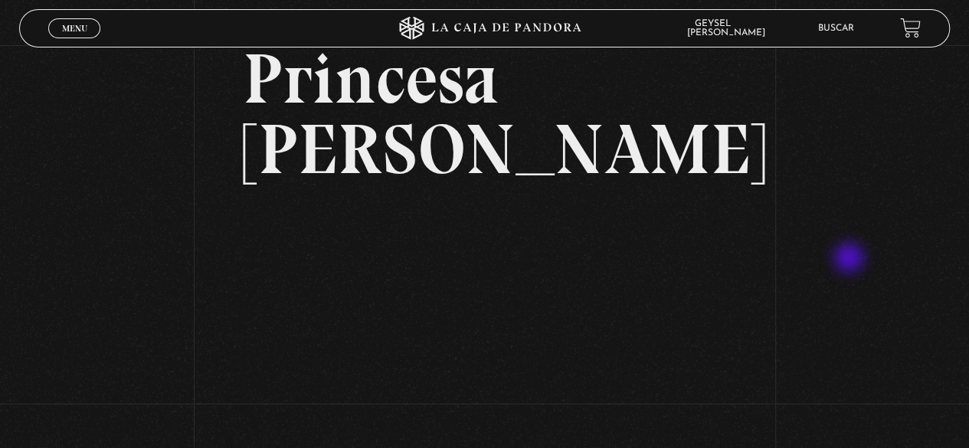
click at [850, 261] on div "Volver [DATE] Princesa [PERSON_NAME] WhatsApp Twitter Messenger Email" at bounding box center [484, 260] width 969 height 582
click at [894, 189] on div "Volver [DATE] Princesa [PERSON_NAME] WhatsApp Twitter Messenger Email" at bounding box center [484, 260] width 969 height 582
click at [832, 301] on div "Volver [DATE] Princesa [PERSON_NAME] WhatsApp Twitter Messenger Email" at bounding box center [484, 260] width 969 height 582
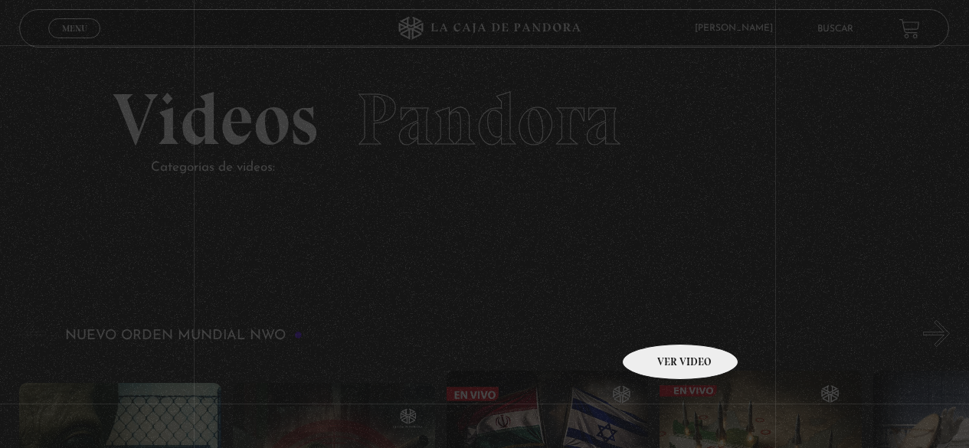
scroll to position [1532, 0]
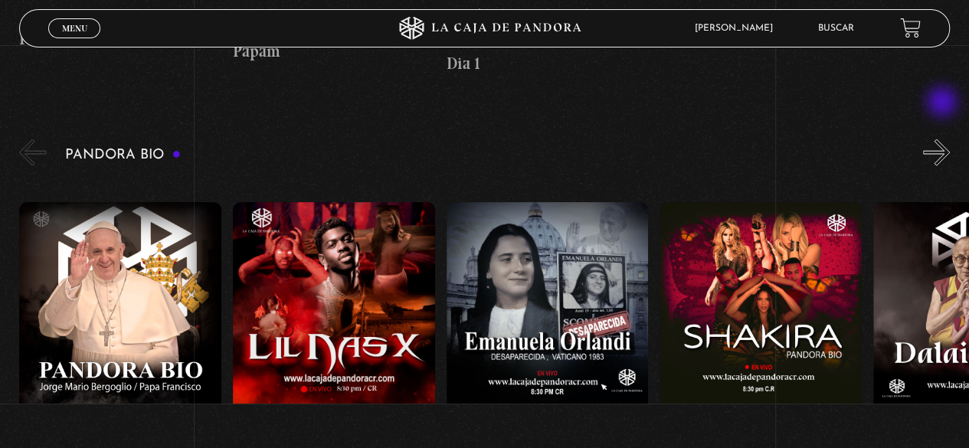
click at [944, 139] on button "»" at bounding box center [936, 152] width 27 height 27
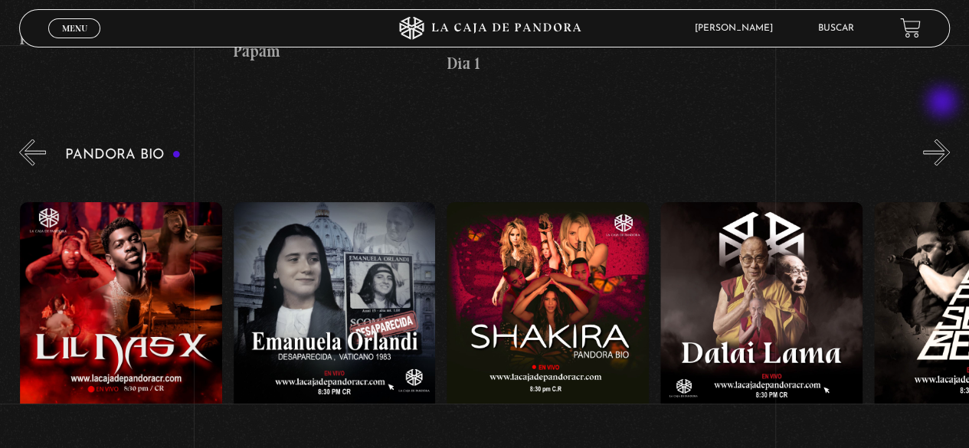
click at [944, 139] on button "»" at bounding box center [936, 152] width 27 height 27
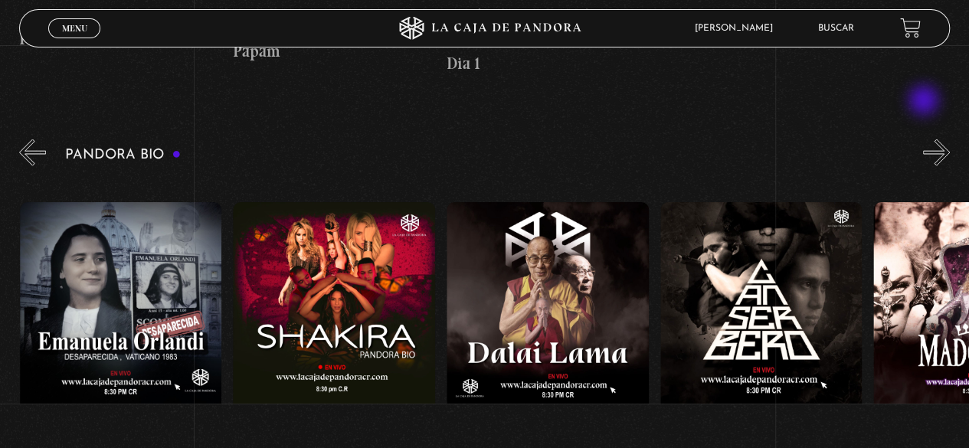
scroll to position [0, 427]
click at [925, 136] on div "Pandora Bio [PERSON_NAME]" at bounding box center [494, 335] width 950 height 398
click at [946, 139] on button "»" at bounding box center [936, 152] width 27 height 27
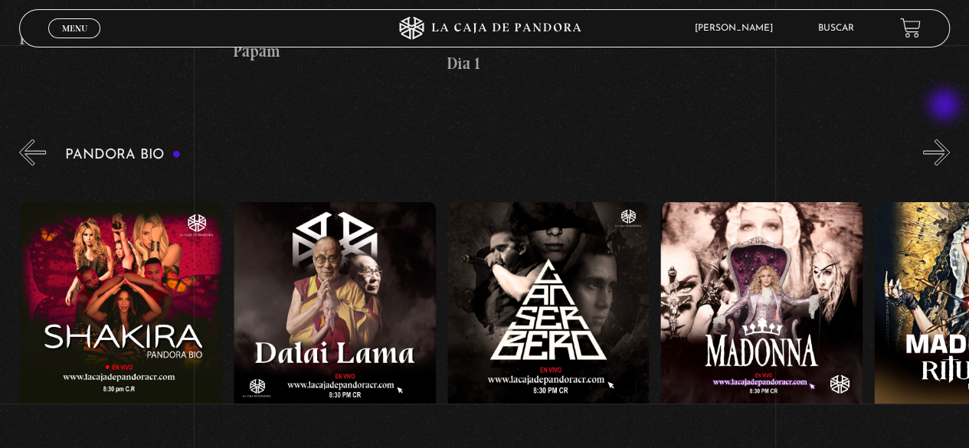
click at [946, 139] on button "»" at bounding box center [936, 152] width 27 height 27
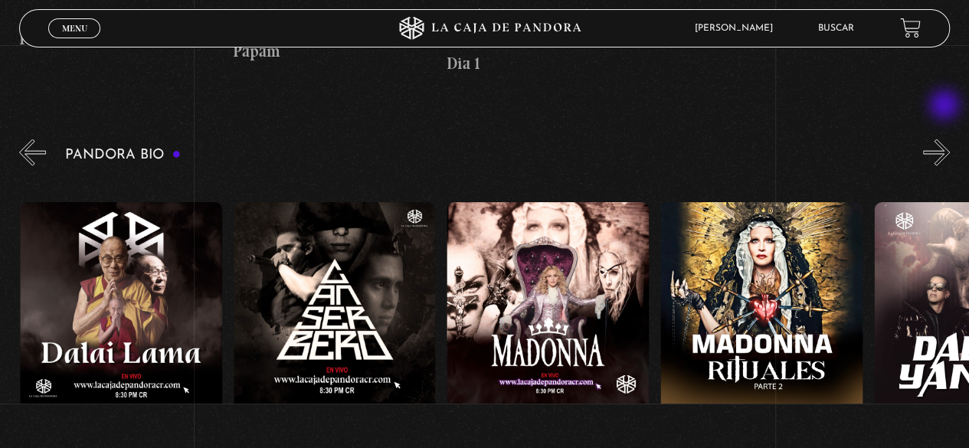
click at [946, 139] on button "»" at bounding box center [936, 152] width 27 height 27
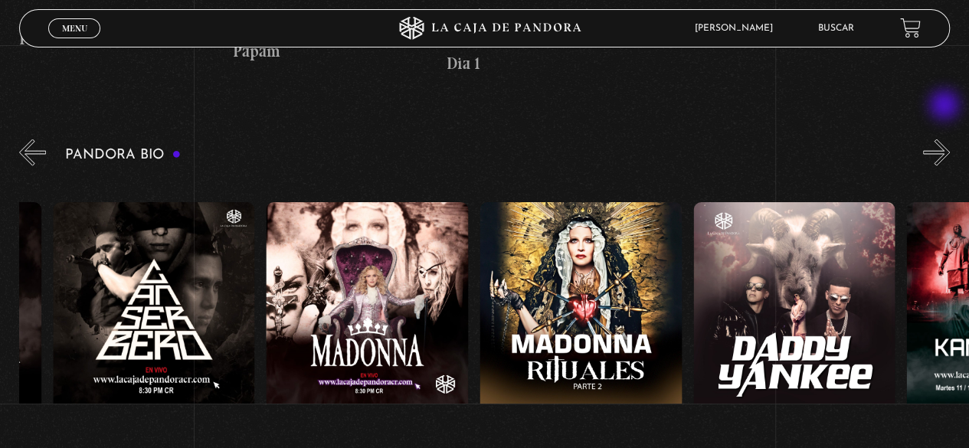
click at [946, 139] on button "»" at bounding box center [936, 152] width 27 height 27
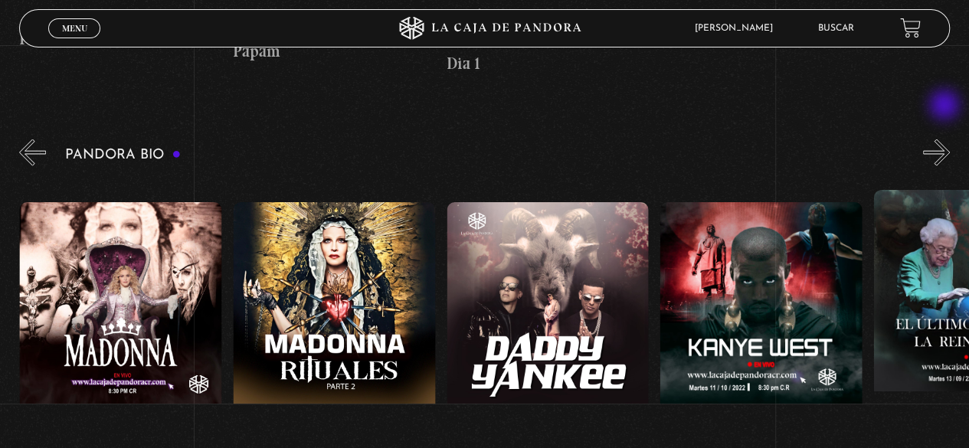
click at [946, 139] on button "»" at bounding box center [936, 152] width 27 height 27
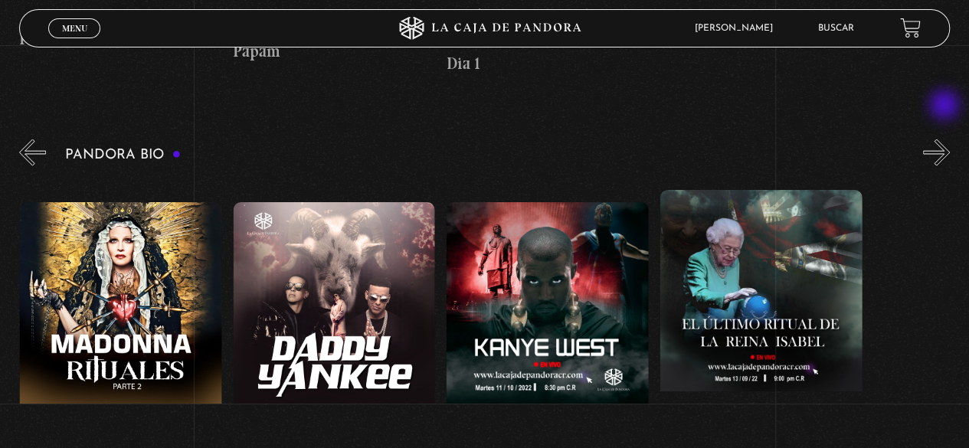
scroll to position [0, 1494]
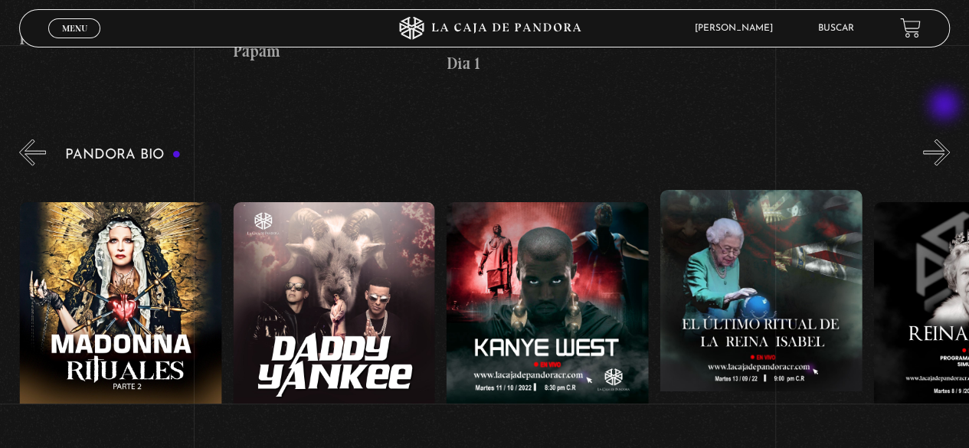
click at [946, 139] on button "»" at bounding box center [936, 152] width 27 height 27
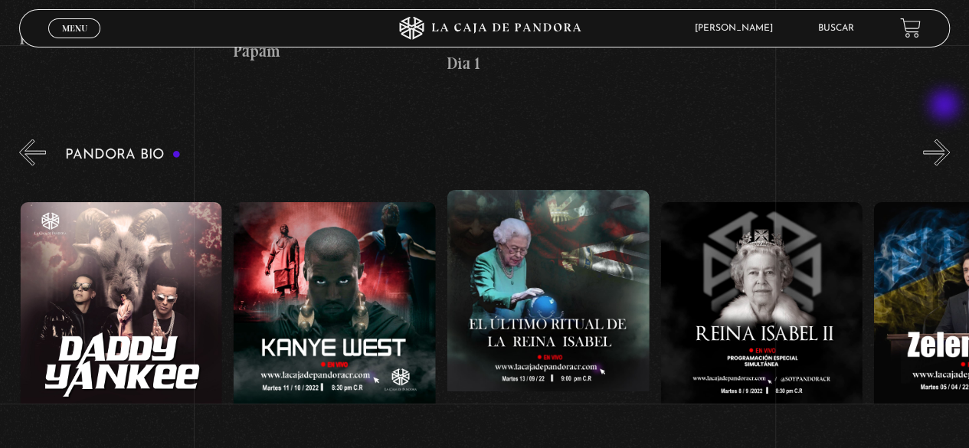
scroll to position [0, 1708]
click at [946, 139] on button "»" at bounding box center [936, 152] width 27 height 27
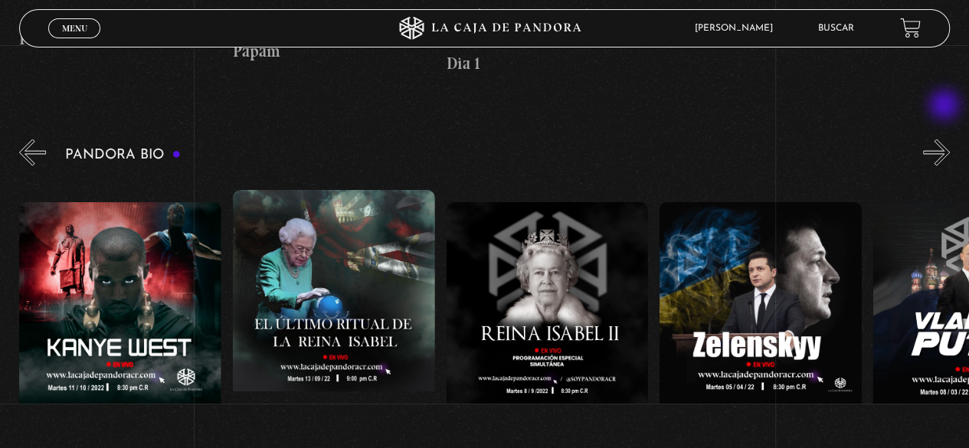
click at [946, 139] on button "»" at bounding box center [936, 152] width 27 height 27
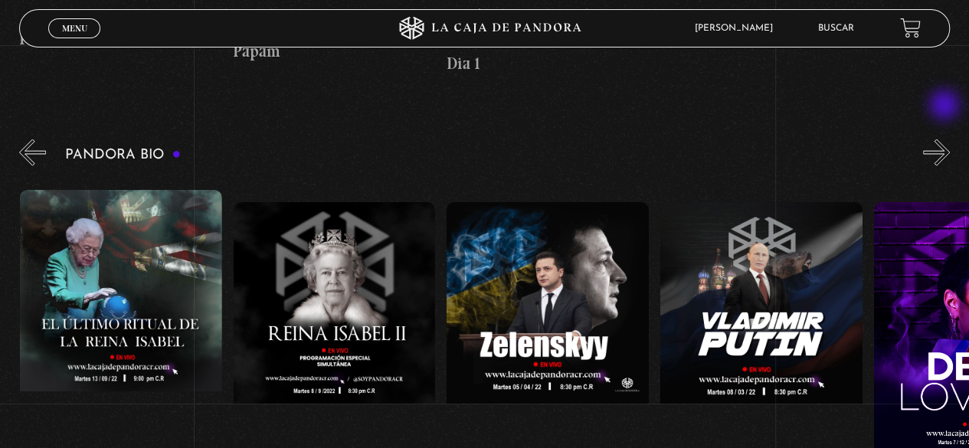
click at [946, 139] on button "»" at bounding box center [936, 152] width 27 height 27
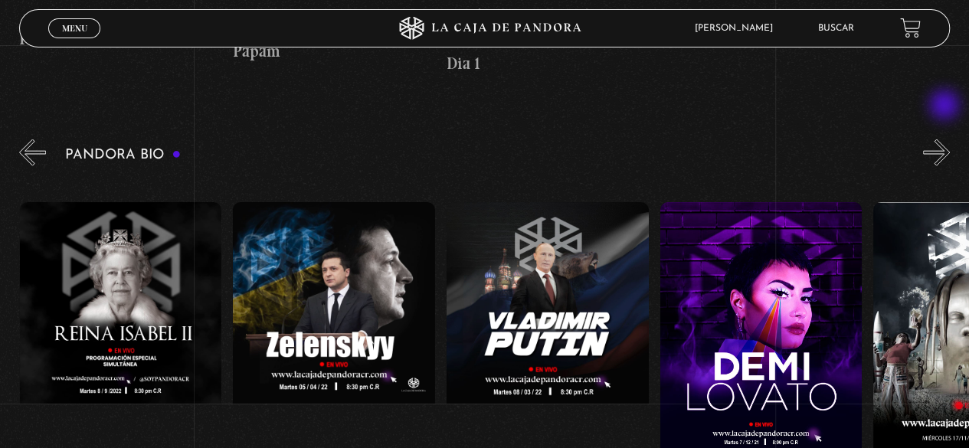
click at [946, 139] on button "»" at bounding box center [936, 152] width 27 height 27
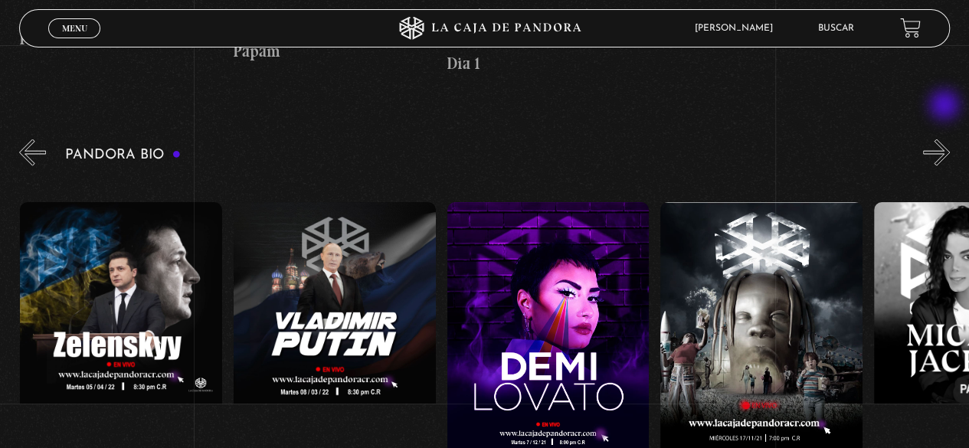
click at [946, 139] on button "»" at bounding box center [936, 152] width 27 height 27
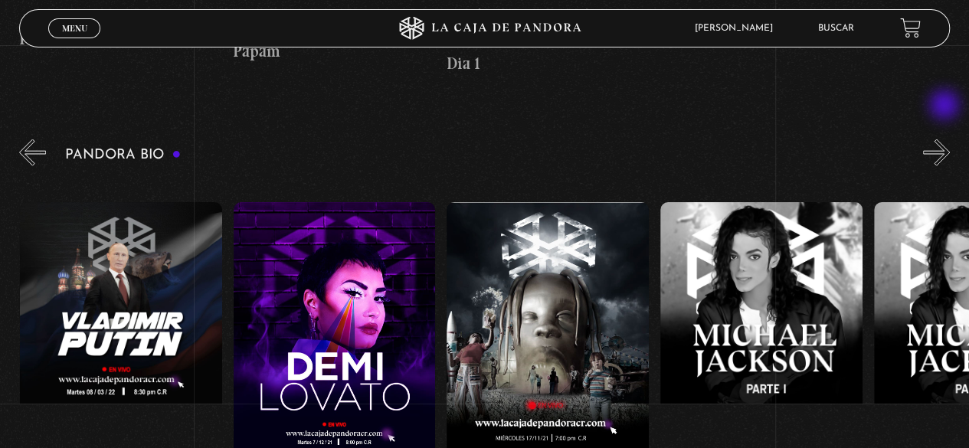
click at [946, 139] on button "»" at bounding box center [936, 152] width 27 height 27
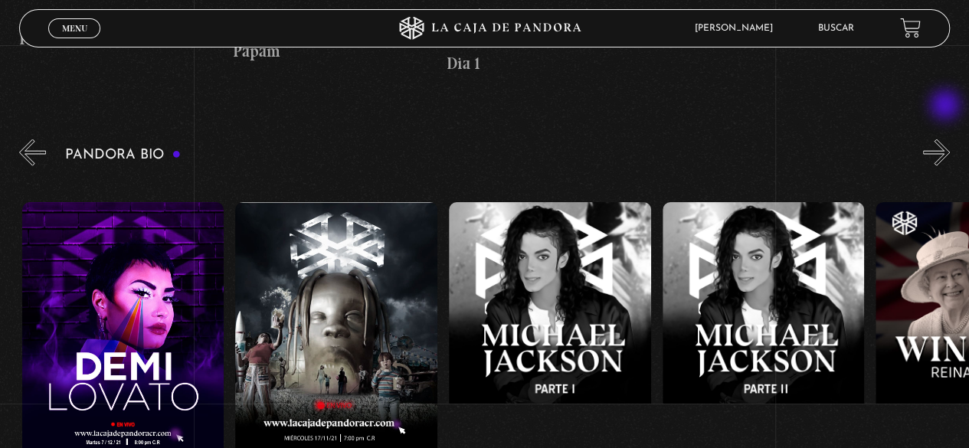
click at [947, 139] on button "»" at bounding box center [936, 152] width 27 height 27
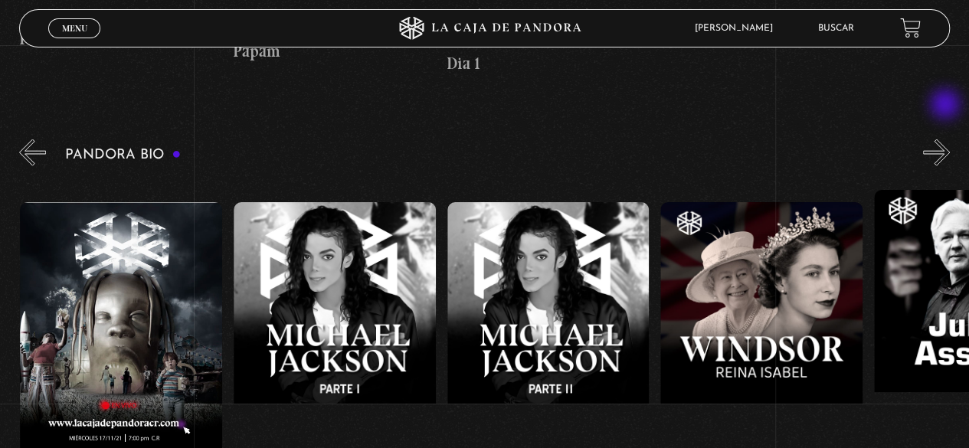
click at [947, 139] on button "»" at bounding box center [936, 152] width 27 height 27
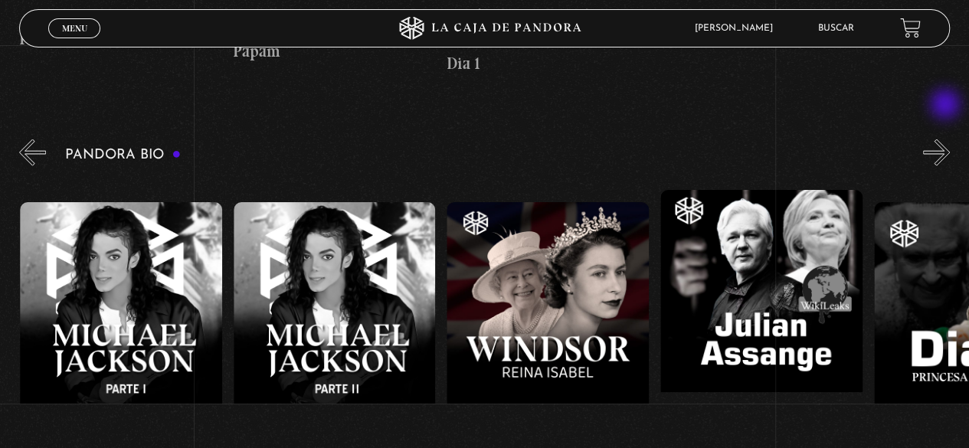
click at [947, 139] on button "»" at bounding box center [936, 152] width 27 height 27
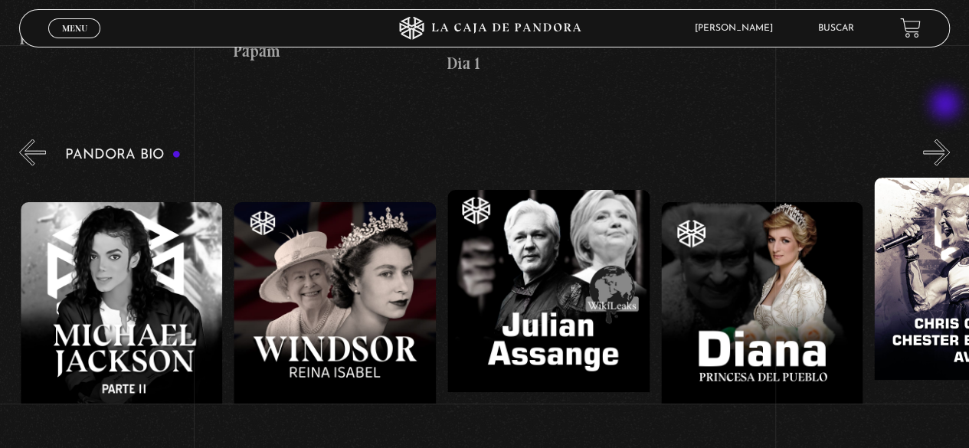
scroll to position [0, 3629]
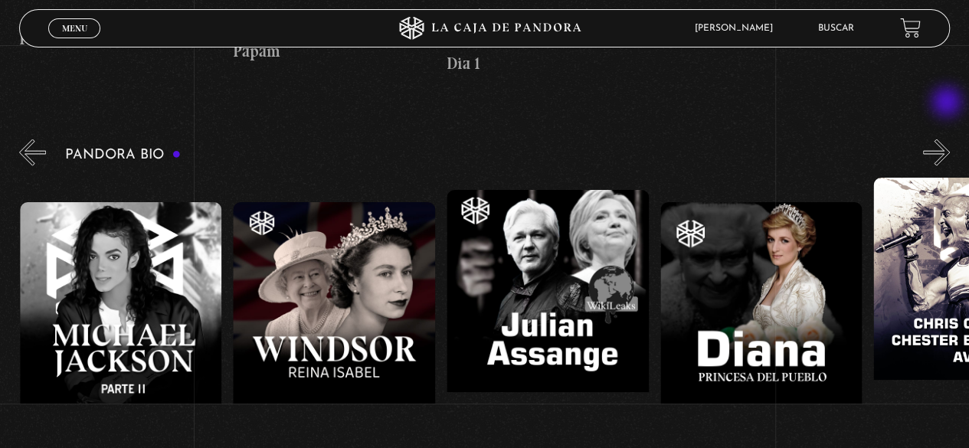
click at [948, 139] on button "»" at bounding box center [936, 152] width 27 height 27
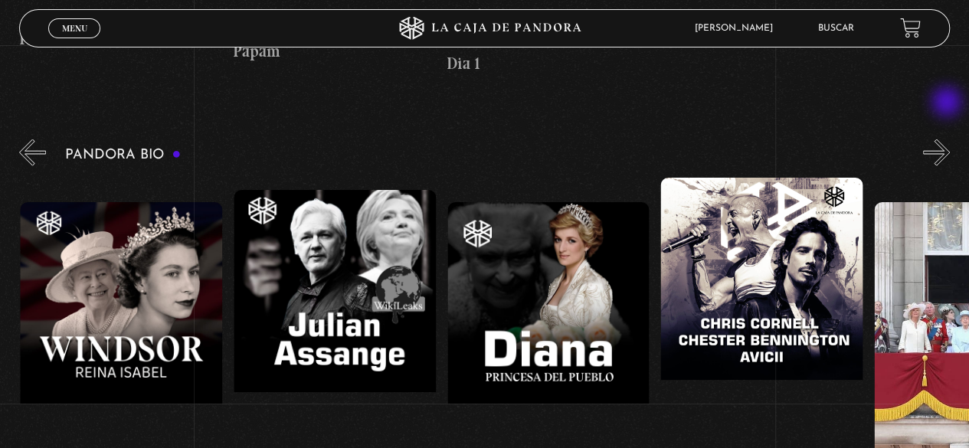
scroll to position [0, 3843]
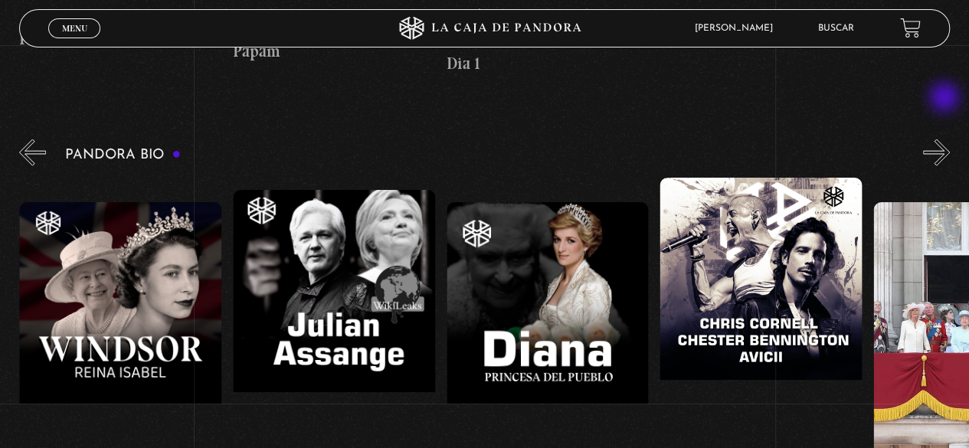
click at [946, 139] on button "»" at bounding box center [936, 152] width 27 height 27
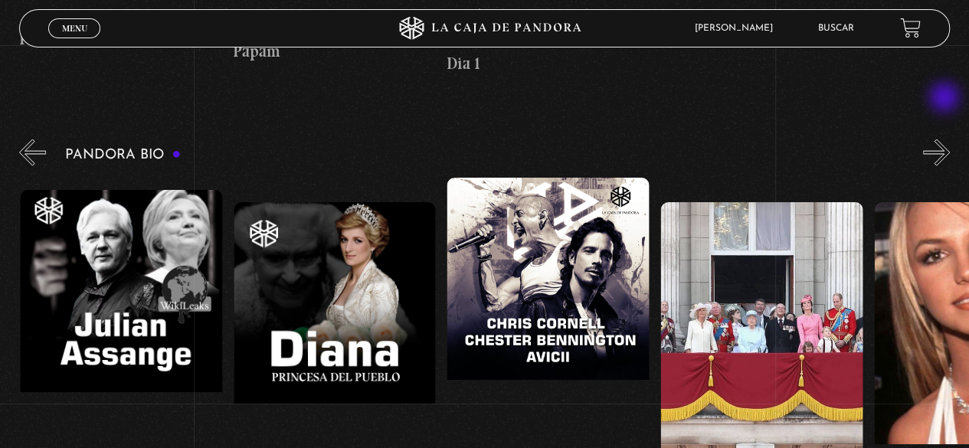
scroll to position [0, 4056]
click at [949, 139] on button "»" at bounding box center [936, 152] width 27 height 27
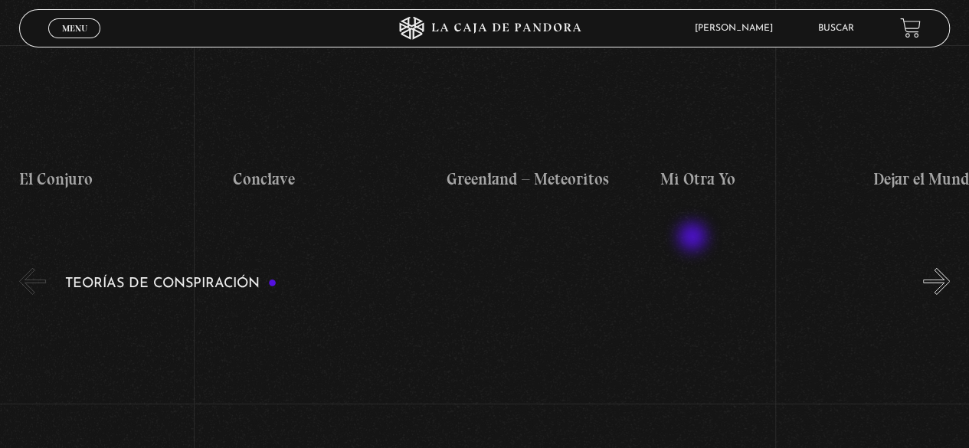
scroll to position [2298, 0]
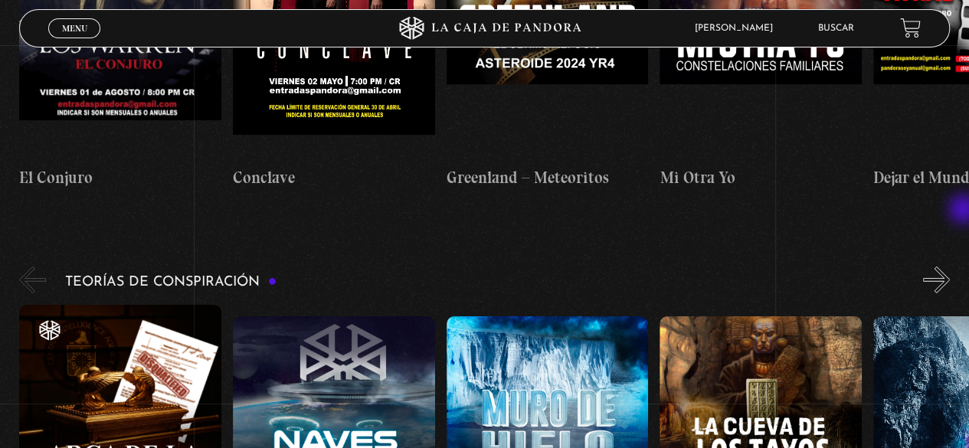
click at [965, 264] on div "Teorías de Conspiración Arca de la Alianza Desclasificado Naves Nodrizas Muro d…" at bounding box center [494, 450] width 950 height 373
click at [950, 267] on button "»" at bounding box center [936, 280] width 27 height 27
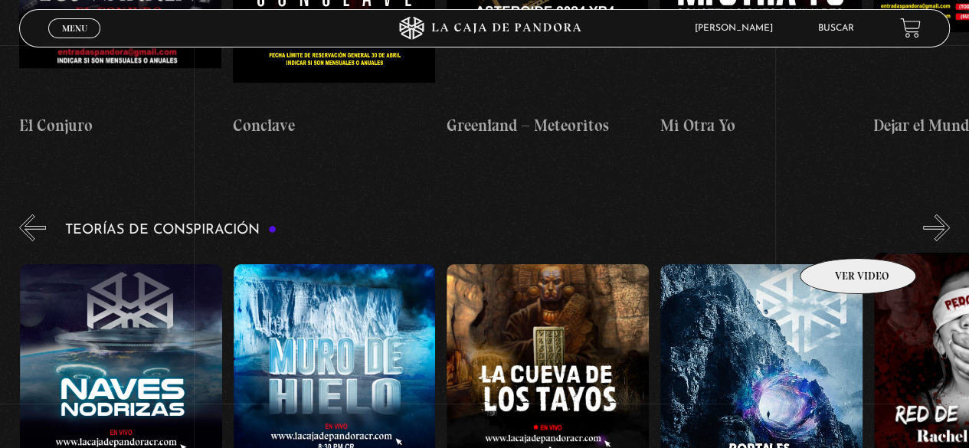
scroll to position [2375, 0]
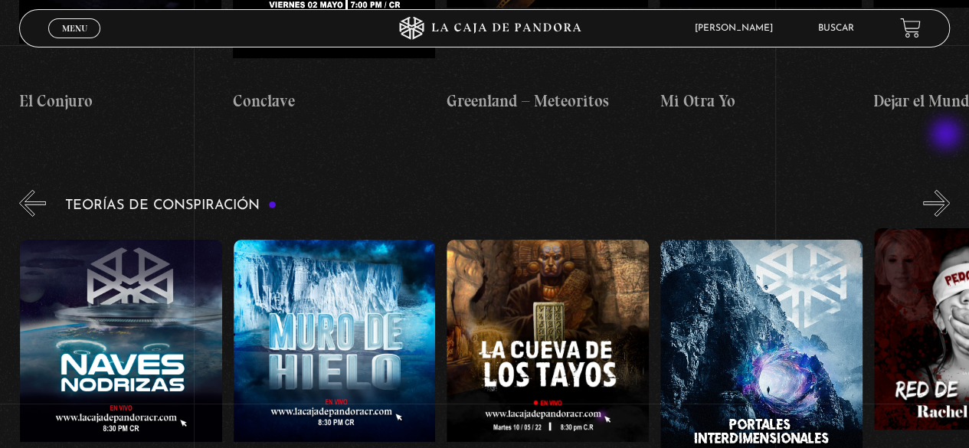
click at [948, 190] on button "»" at bounding box center [936, 203] width 27 height 27
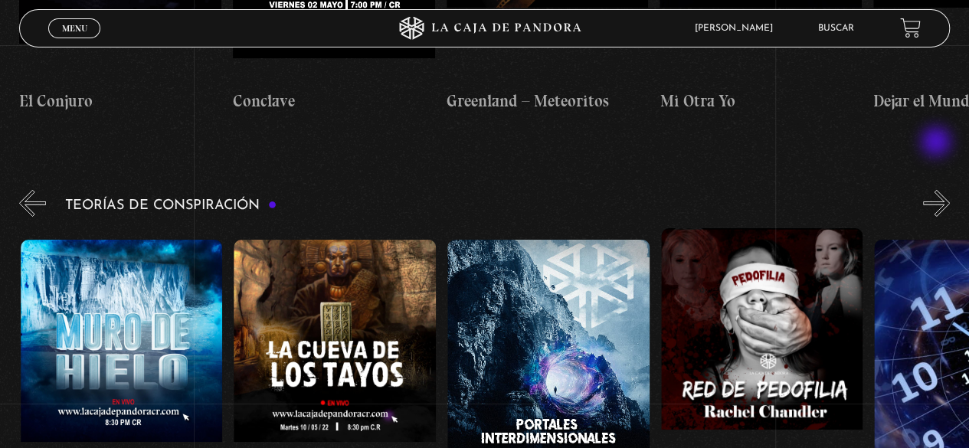
scroll to position [0, 427]
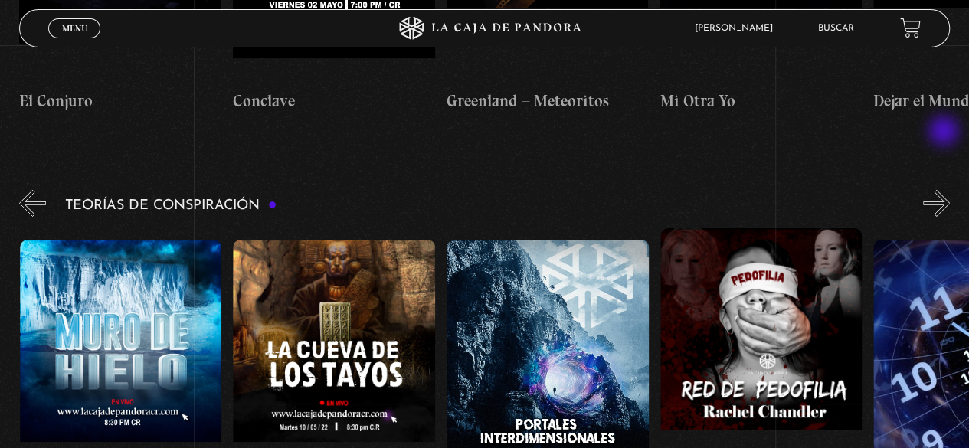
click at [947, 190] on button "»" at bounding box center [936, 203] width 27 height 27
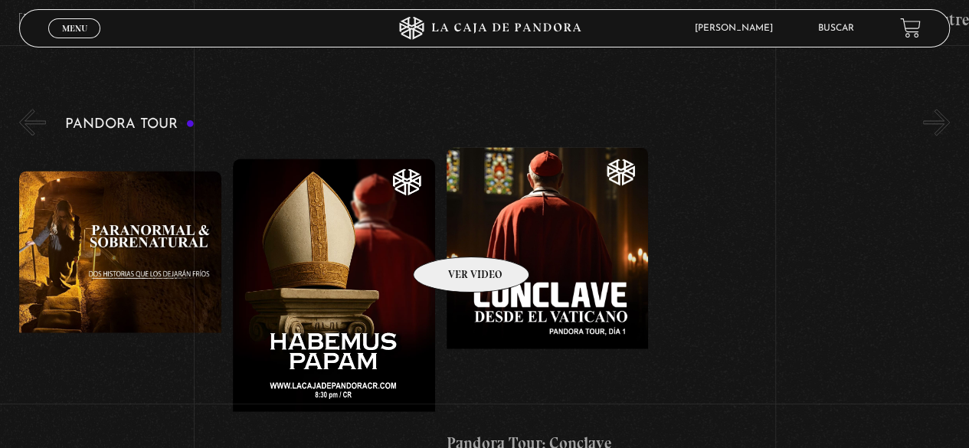
scroll to position [1073, 0]
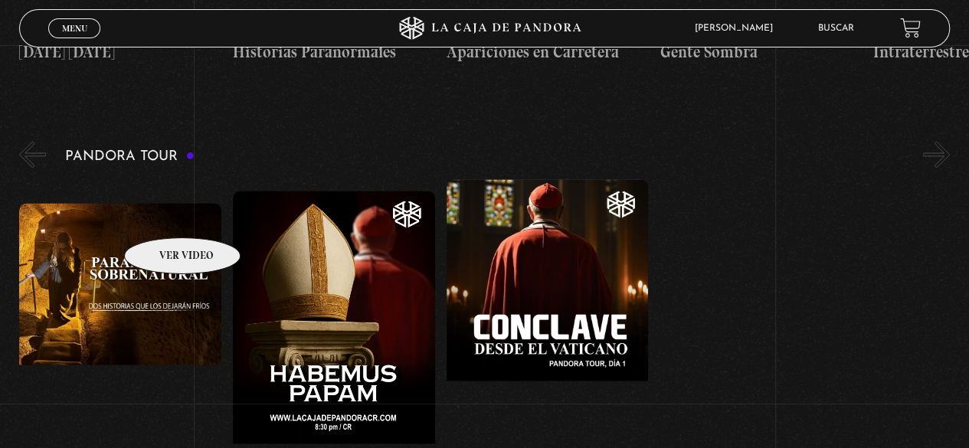
click at [162, 215] on figure at bounding box center [120, 341] width 202 height 276
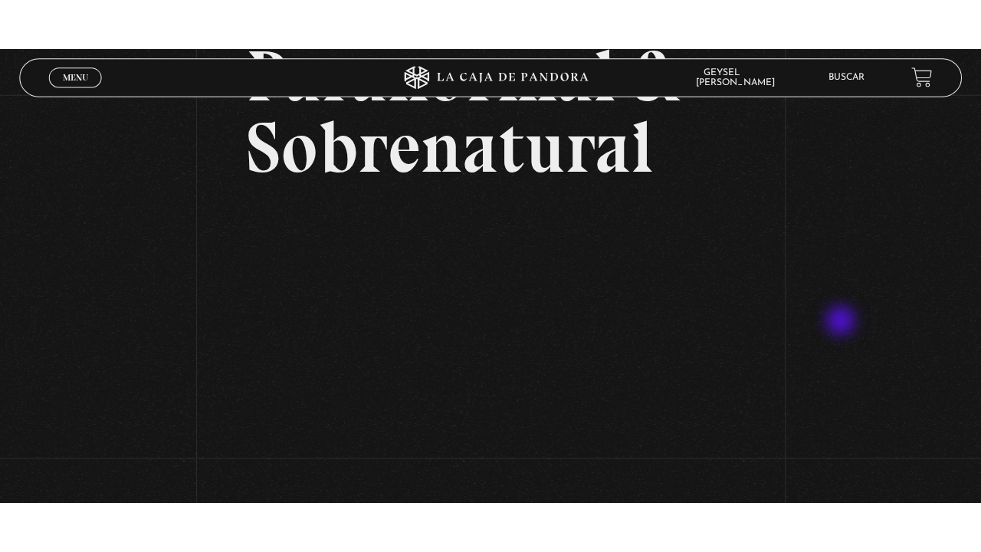
scroll to position [153, 0]
